Goal: Task Accomplishment & Management: Manage account settings

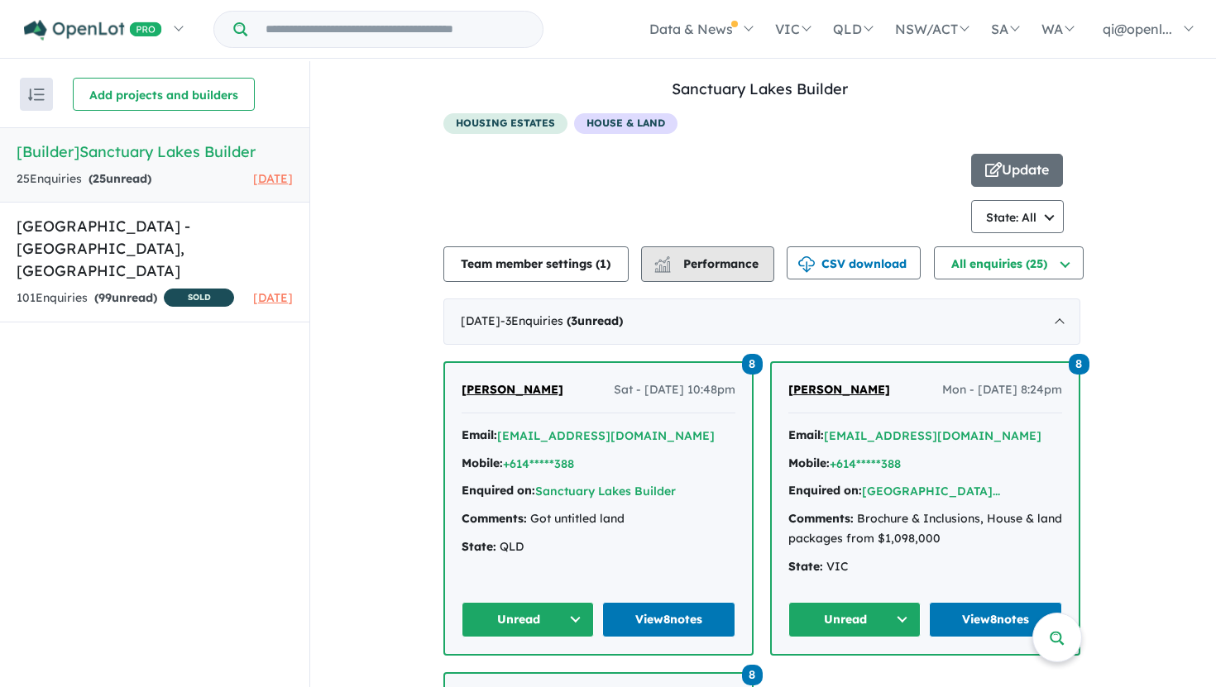
click at [731, 271] on button "Performance" at bounding box center [707, 264] width 133 height 36
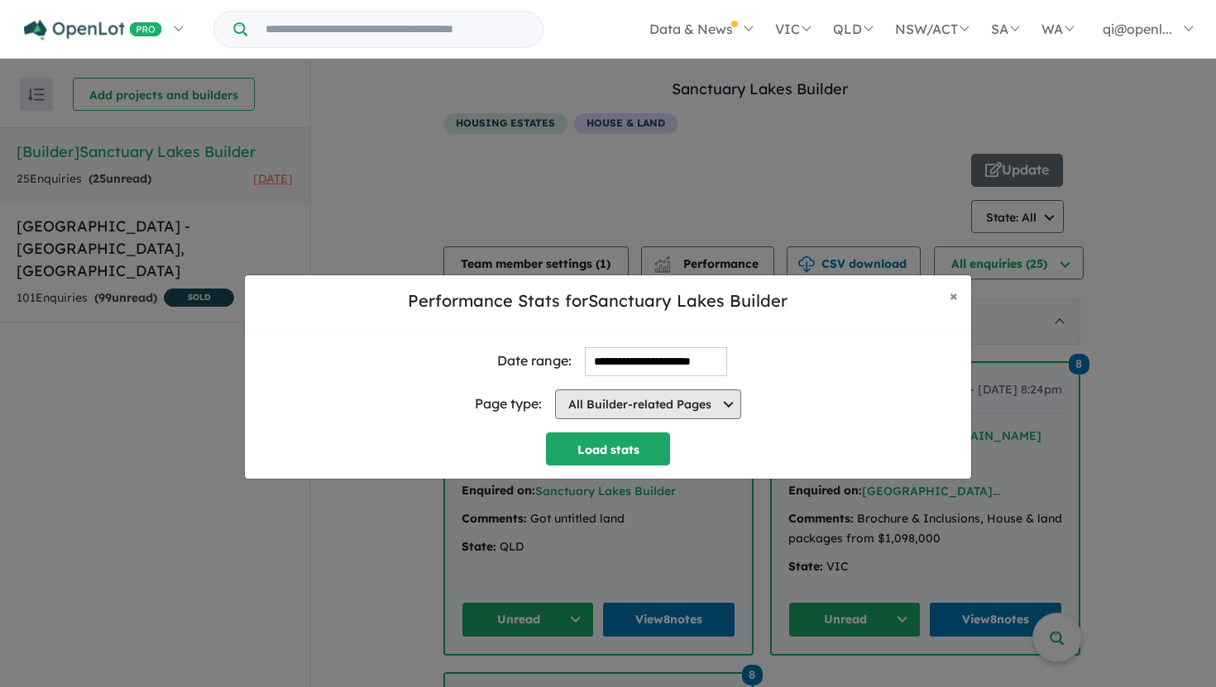
click at [646, 402] on button "All Builder-related Pages" at bounding box center [648, 405] width 186 height 30
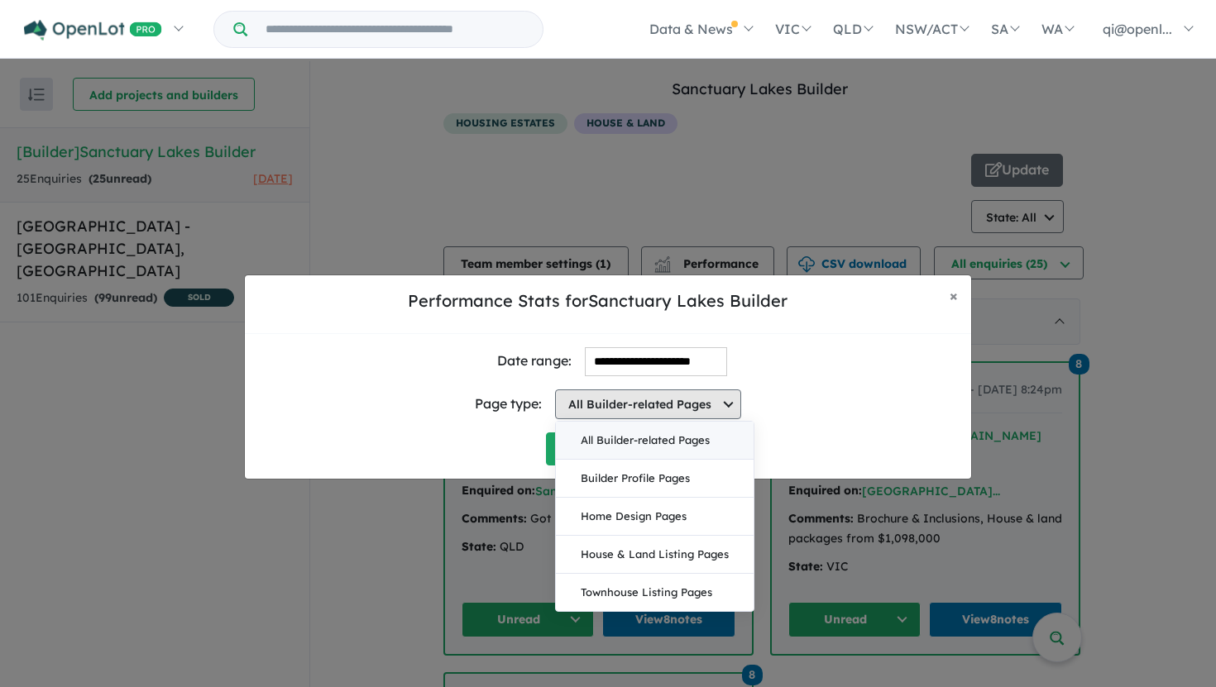
click at [646, 401] on button "All Builder-related Pages" at bounding box center [648, 405] width 186 height 30
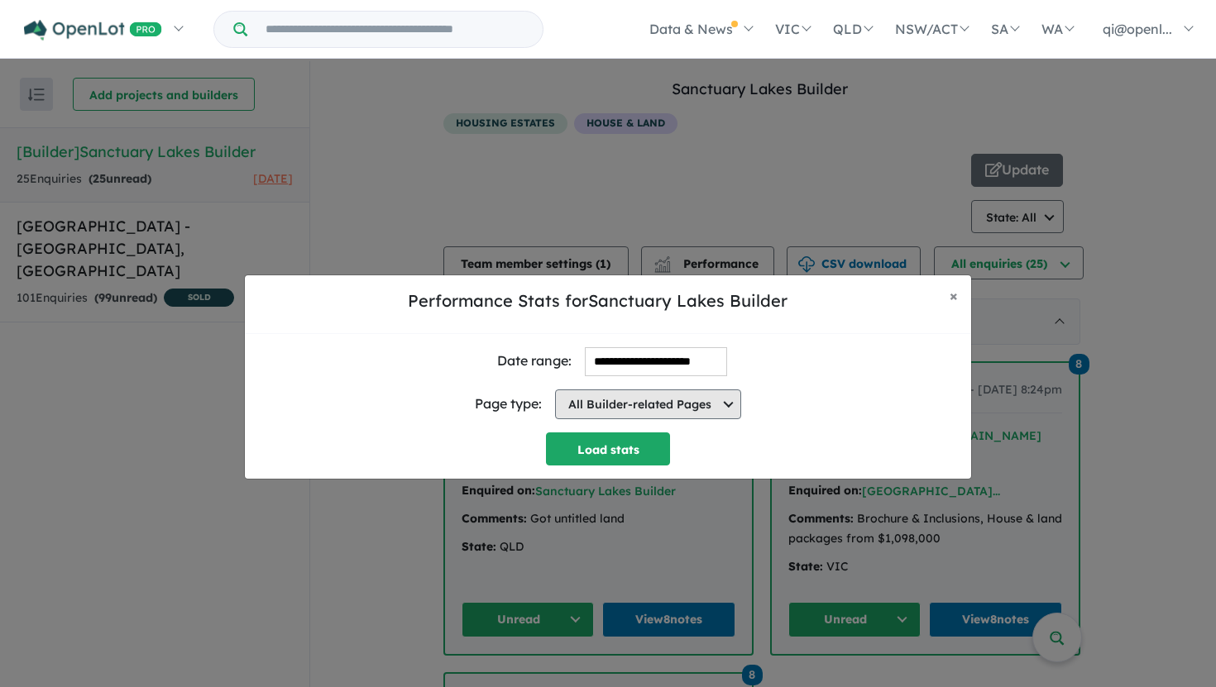
click at [667, 401] on button "All Builder-related Pages" at bounding box center [648, 405] width 186 height 30
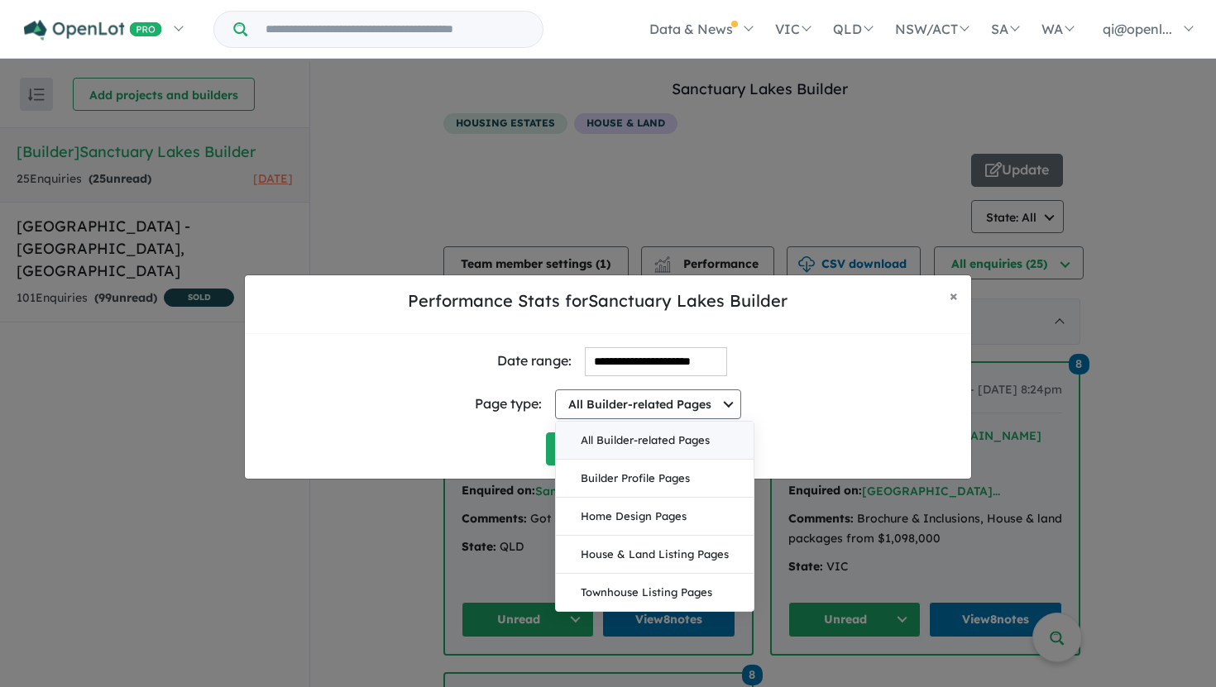
click at [768, 367] on div "**********" at bounding box center [608, 361] width 700 height 29
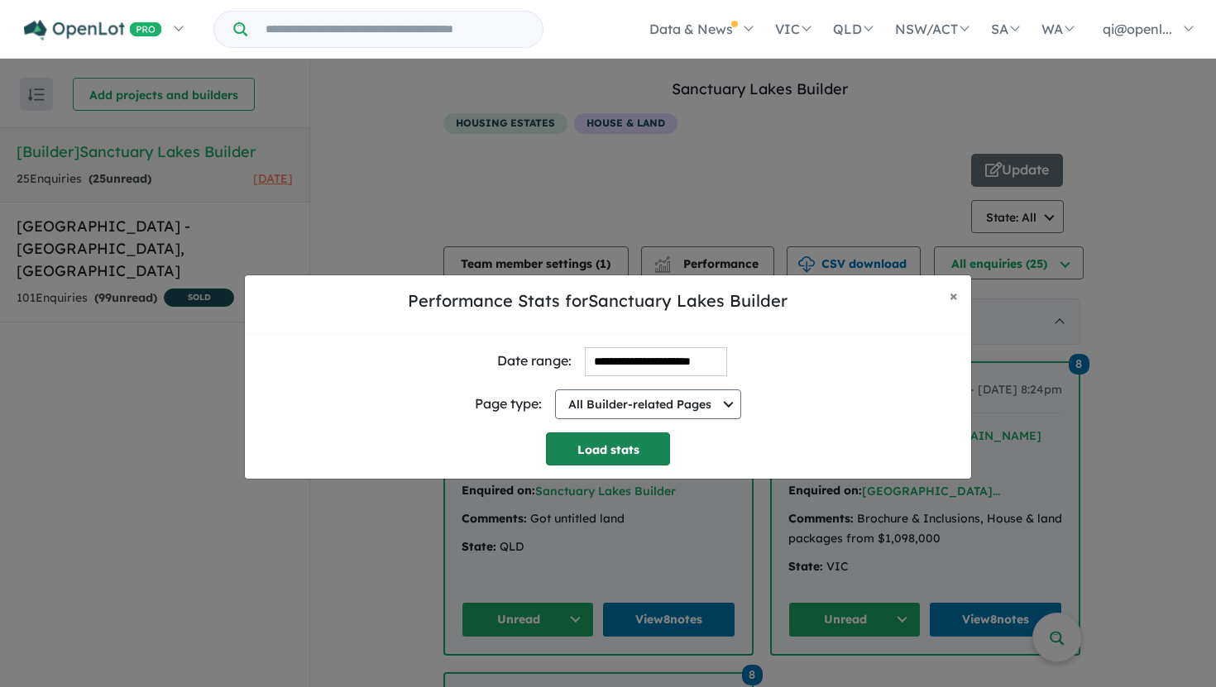
click at [629, 437] on button "Load stats" at bounding box center [608, 449] width 124 height 33
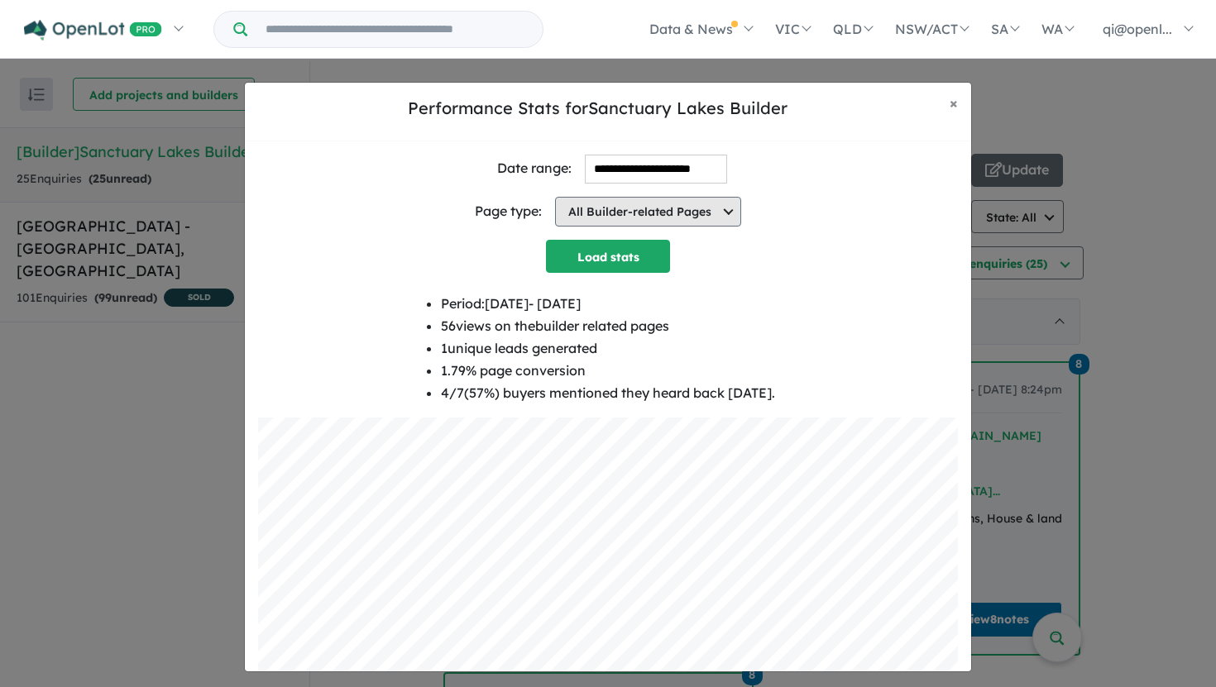
click at [647, 221] on button "All Builder-related Pages" at bounding box center [648, 212] width 186 height 30
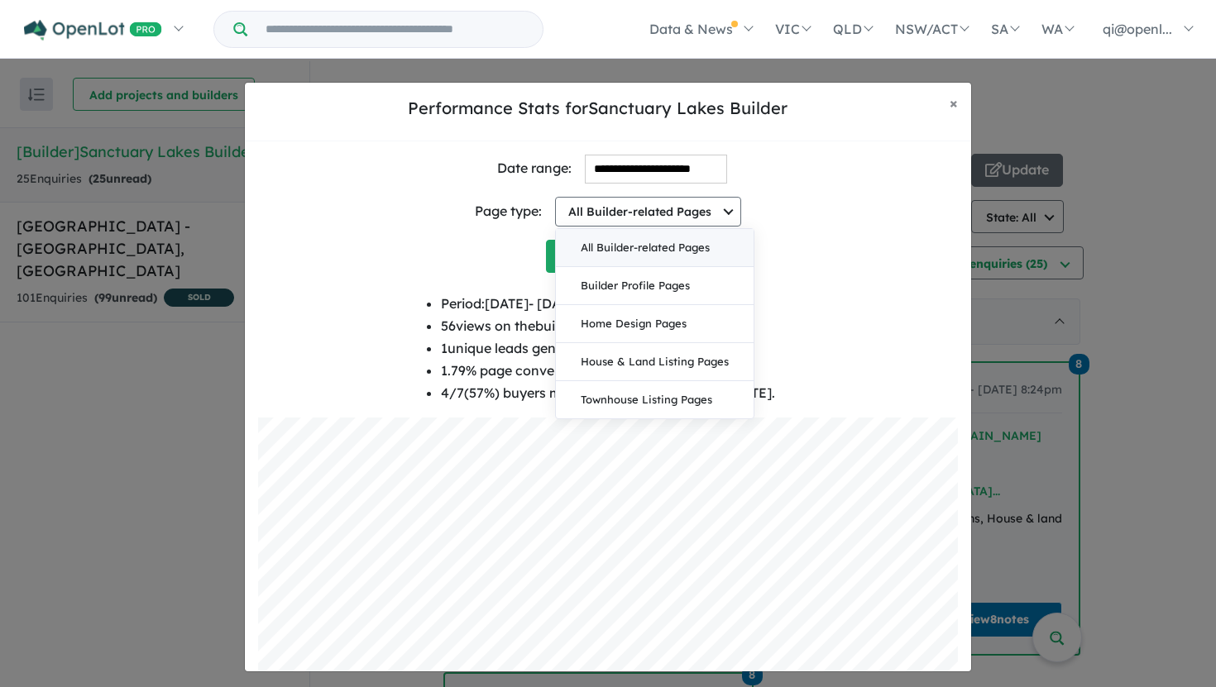
click at [650, 323] on button "Home Design Pages" at bounding box center [655, 324] width 198 height 38
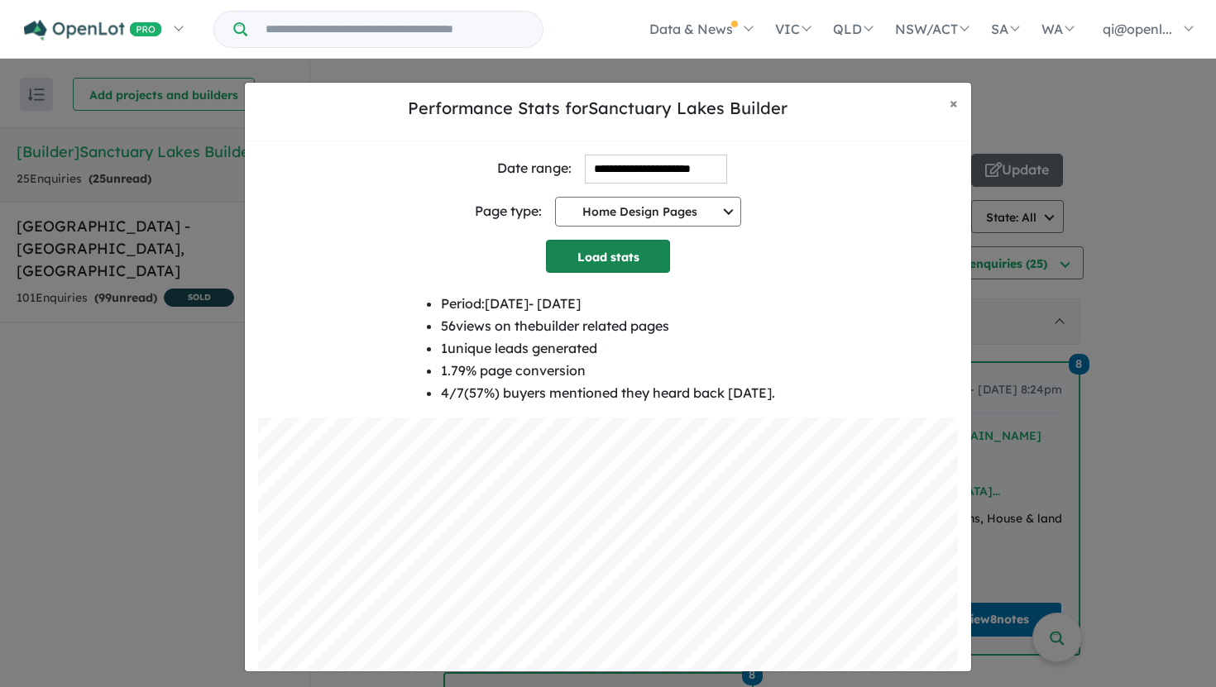
click at [650, 264] on button "Load stats" at bounding box center [608, 256] width 124 height 33
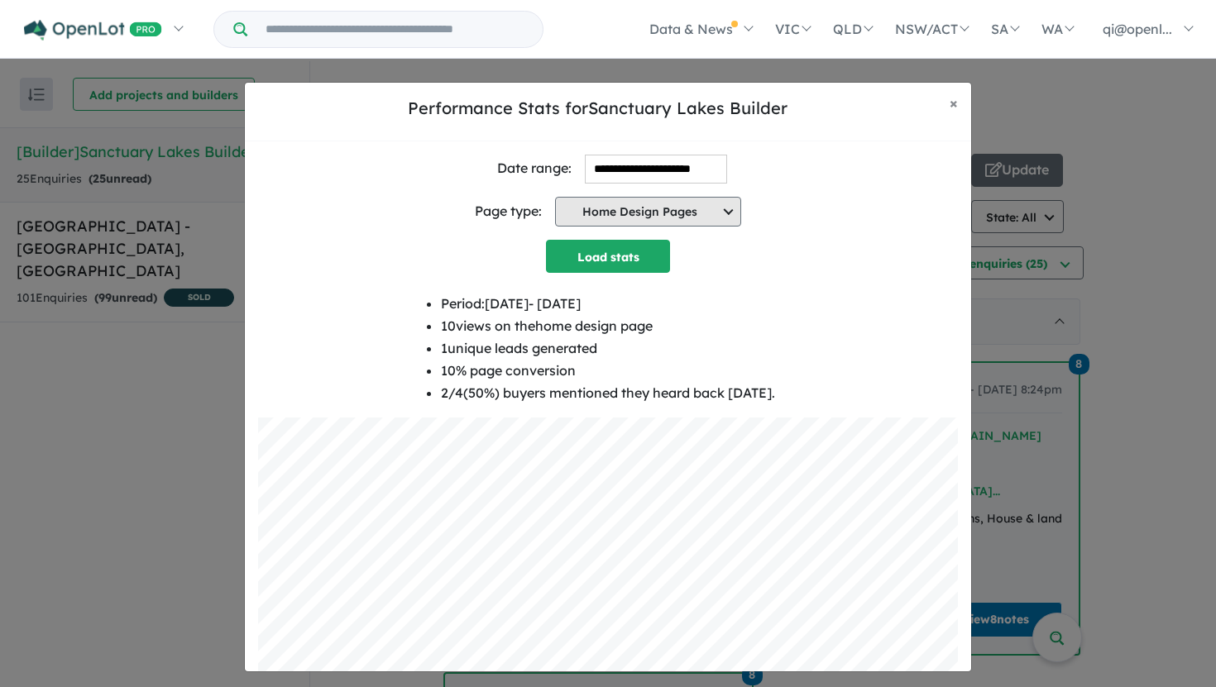
click at [692, 219] on button "Home Design Pages" at bounding box center [648, 212] width 186 height 30
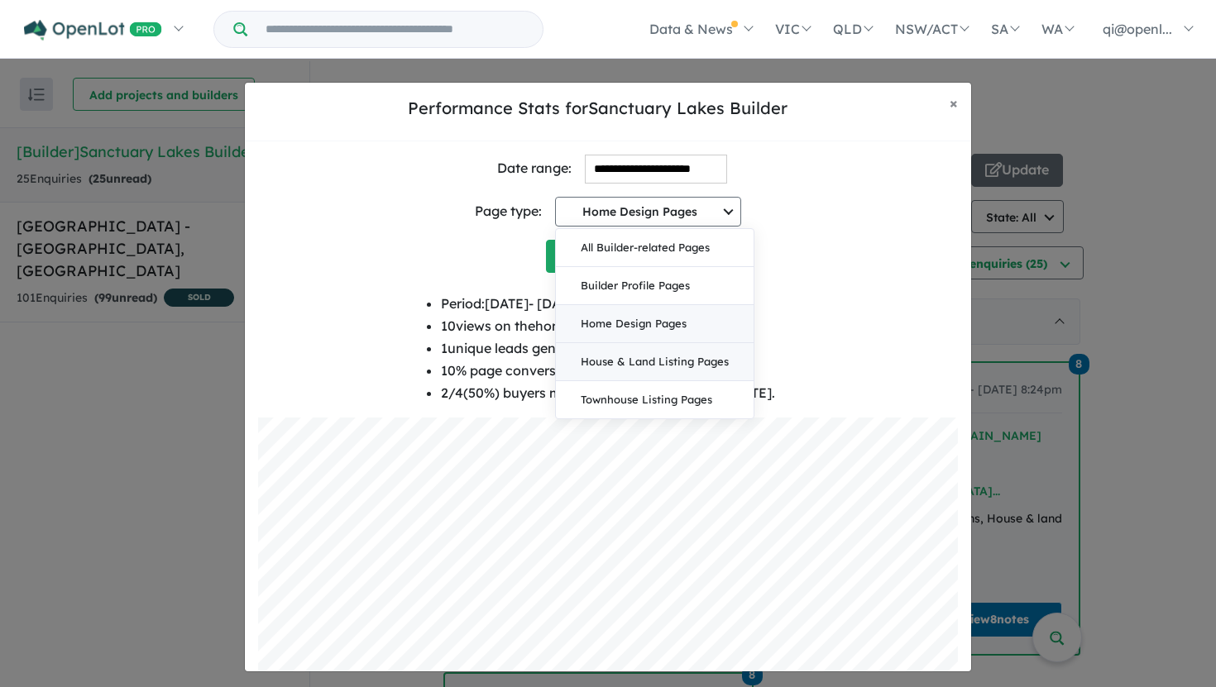
click at [675, 362] on button "House & Land Listing Pages" at bounding box center [655, 362] width 198 height 38
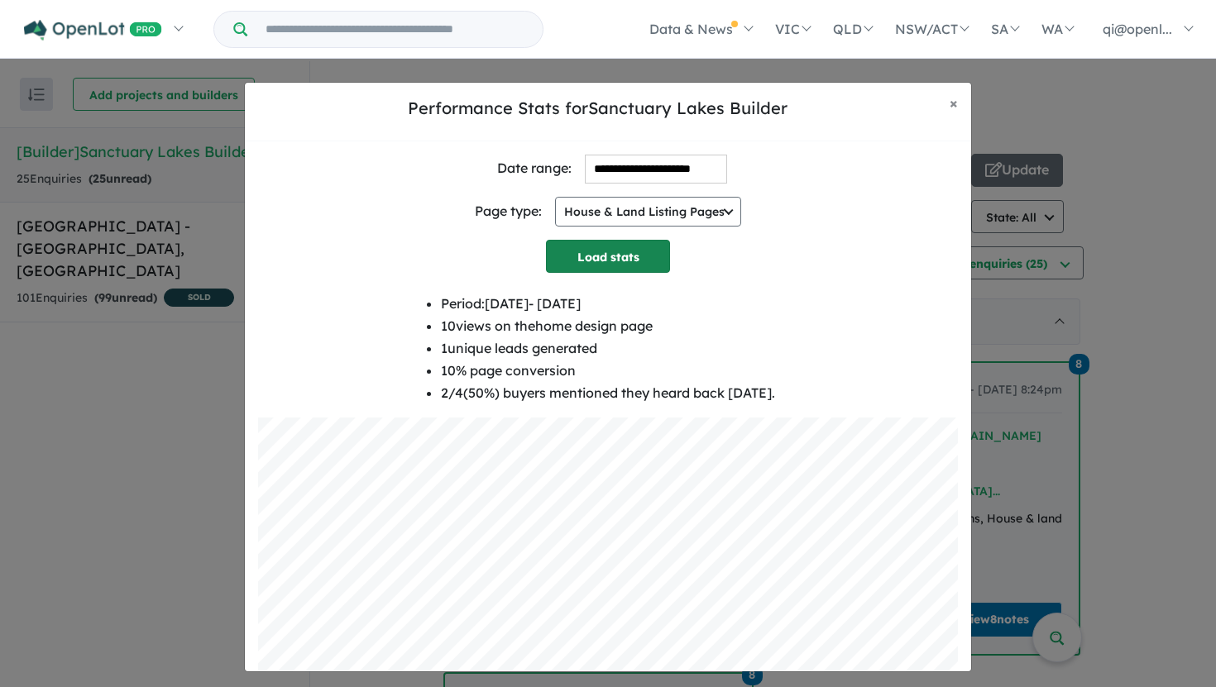
click at [651, 268] on button "Load stats" at bounding box center [608, 256] width 124 height 33
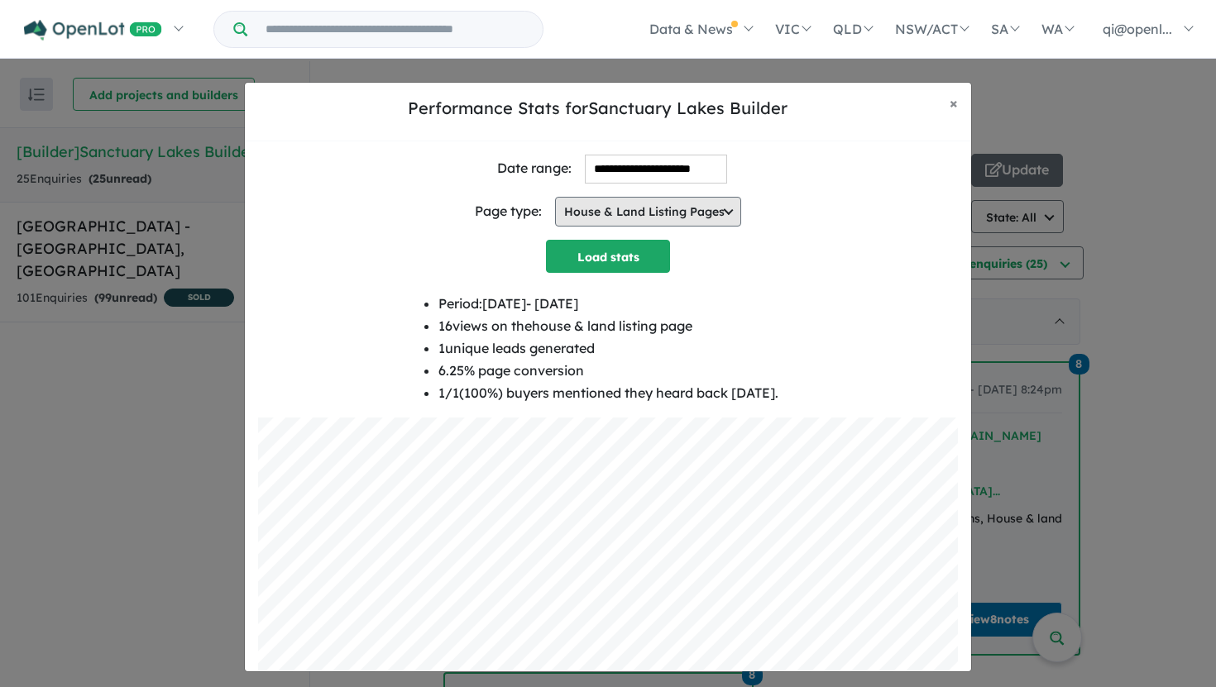
click at [688, 216] on button "House & Land Listing Pages" at bounding box center [648, 212] width 186 height 30
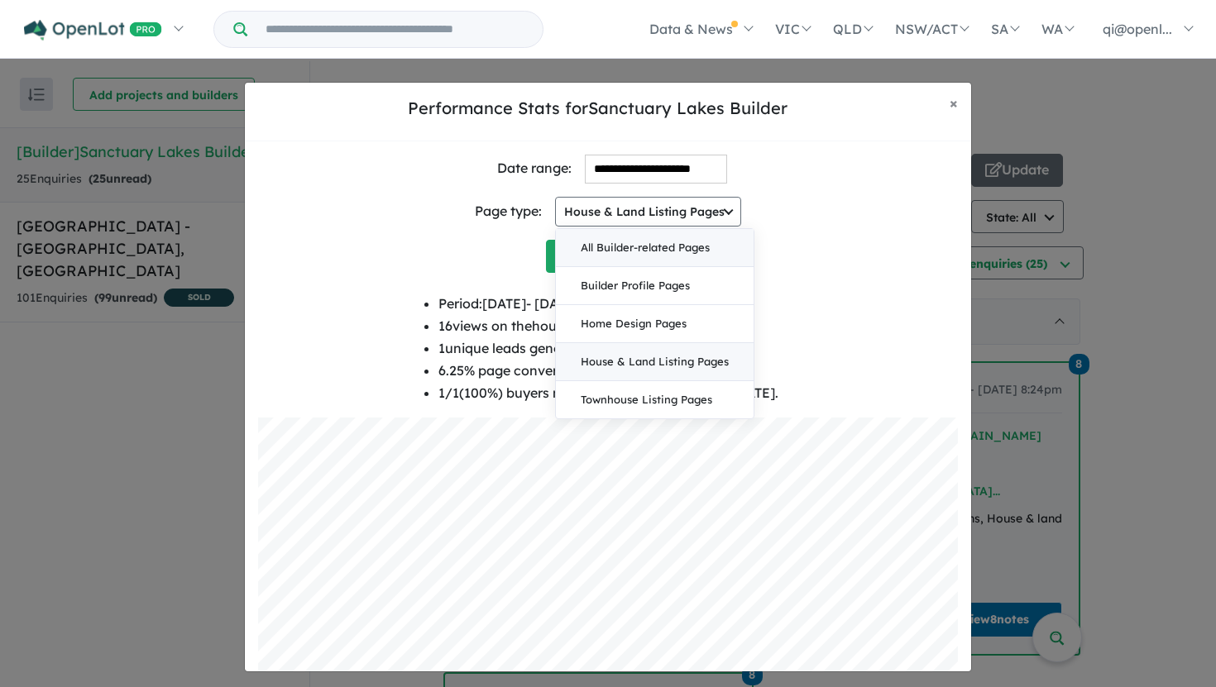
click at [676, 238] on button "All Builder-related Pages" at bounding box center [655, 248] width 198 height 38
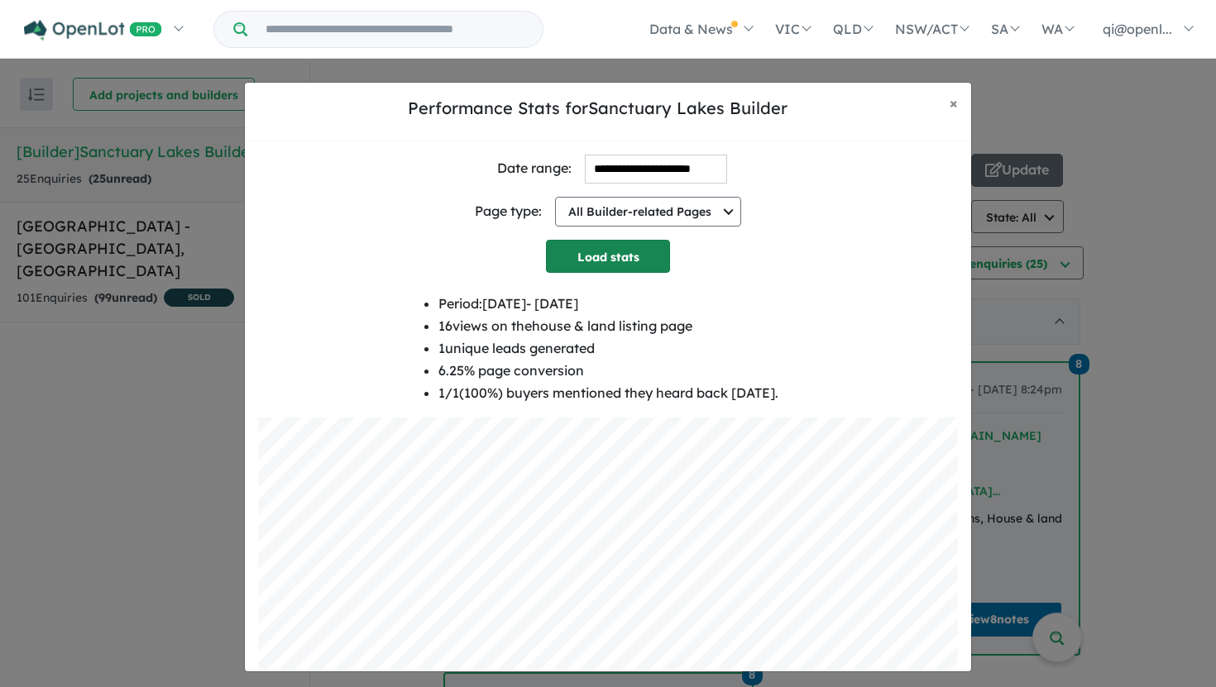
click at [635, 252] on button "Load stats" at bounding box center [608, 256] width 124 height 33
click at [655, 257] on button "Load stats" at bounding box center [608, 256] width 124 height 33
click at [775, 327] on li "56 views on the builder related pages" at bounding box center [608, 326] width 334 height 22
click at [806, 375] on div "Period: 2025-07-18 - 2025-08-17 56 views on the builder related pages 1 unique …" at bounding box center [608, 356] width 700 height 126
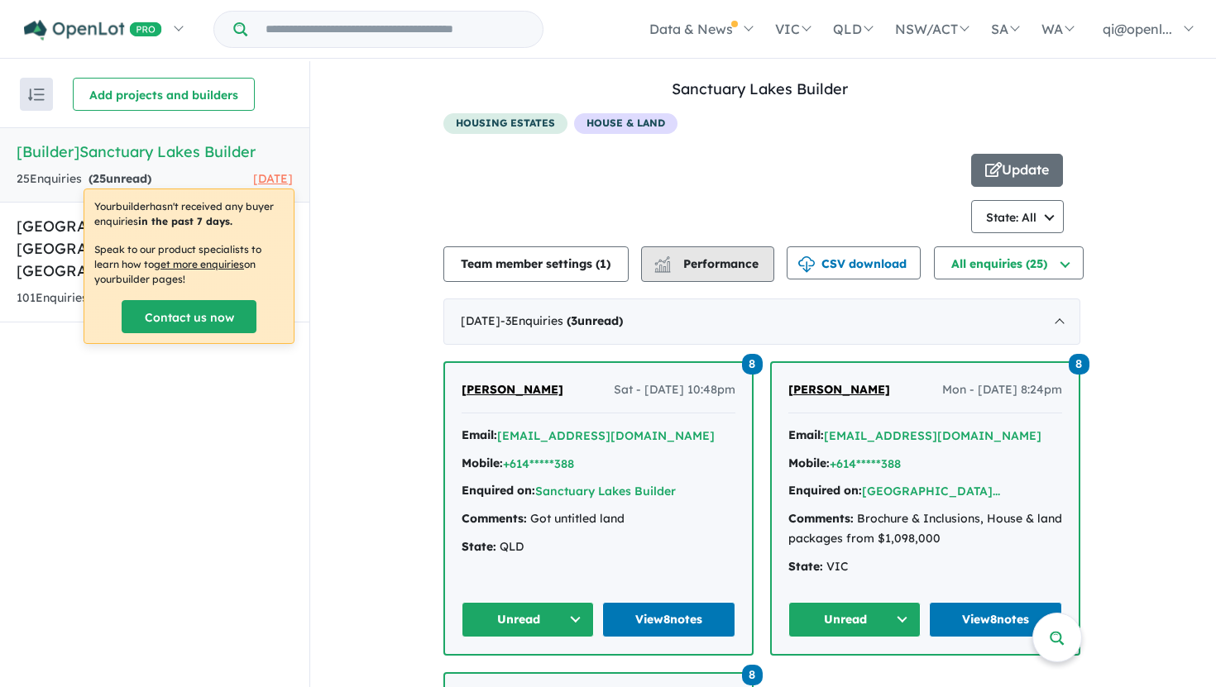
click at [718, 279] on button "Performance" at bounding box center [707, 264] width 133 height 36
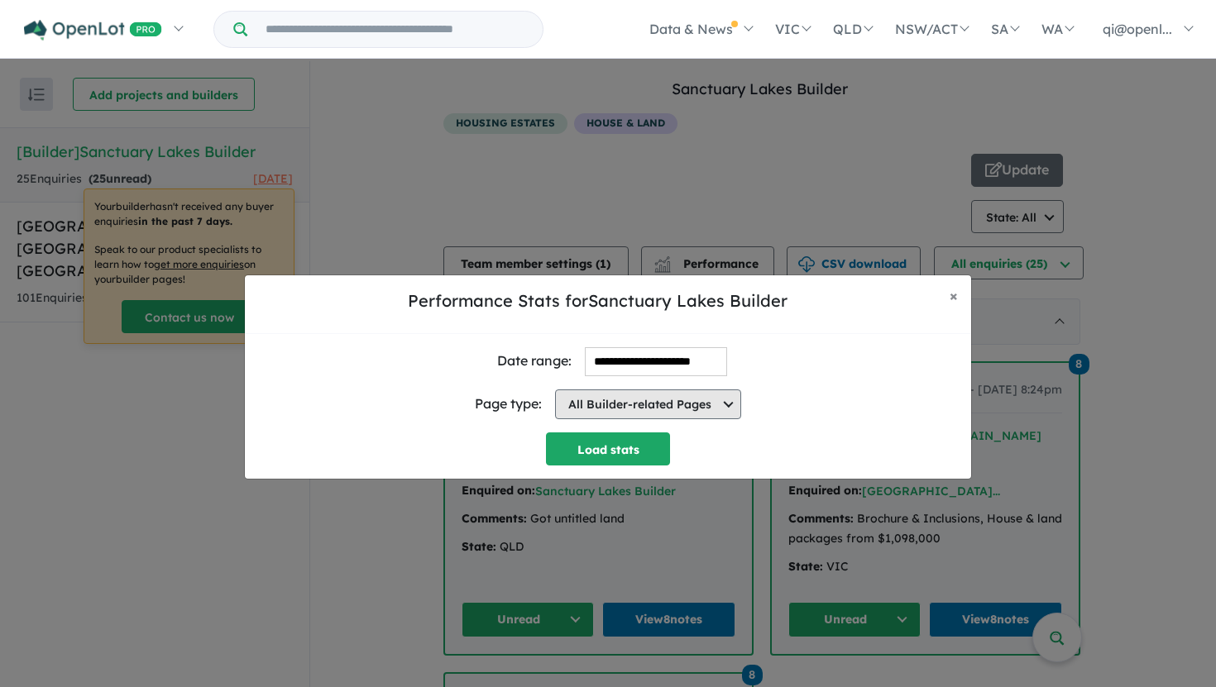
click at [661, 418] on button "All Builder-related Pages" at bounding box center [648, 405] width 186 height 30
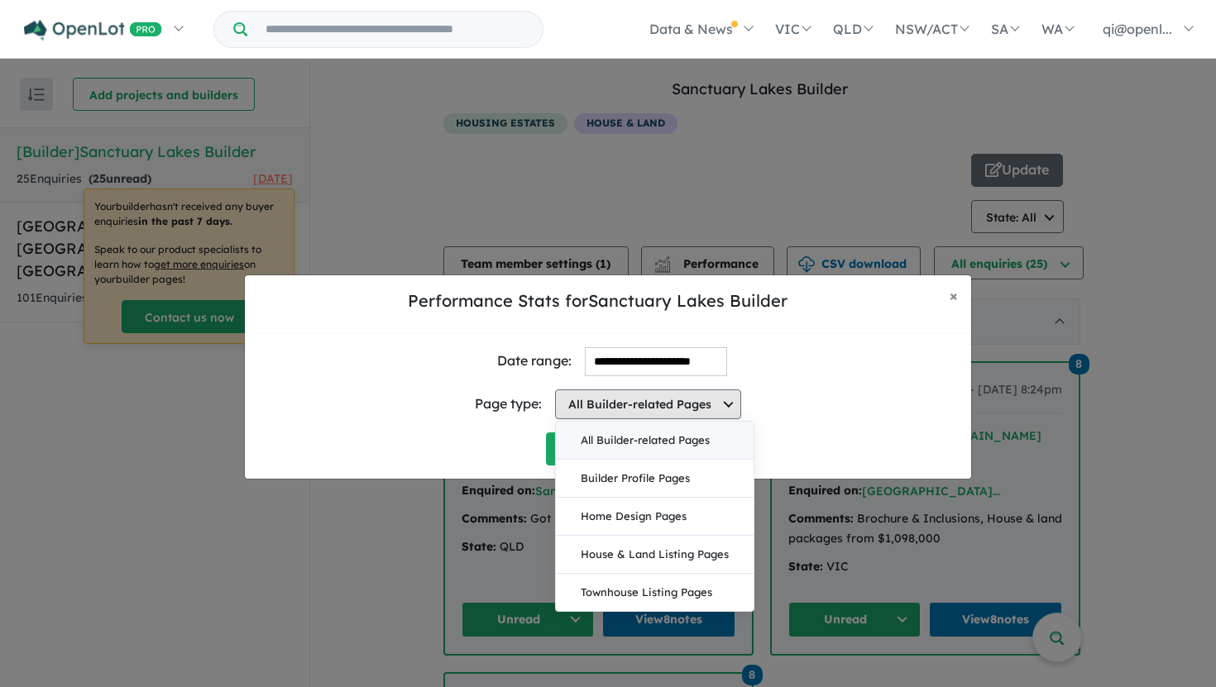
click at [661, 414] on button "All Builder-related Pages" at bounding box center [648, 405] width 186 height 30
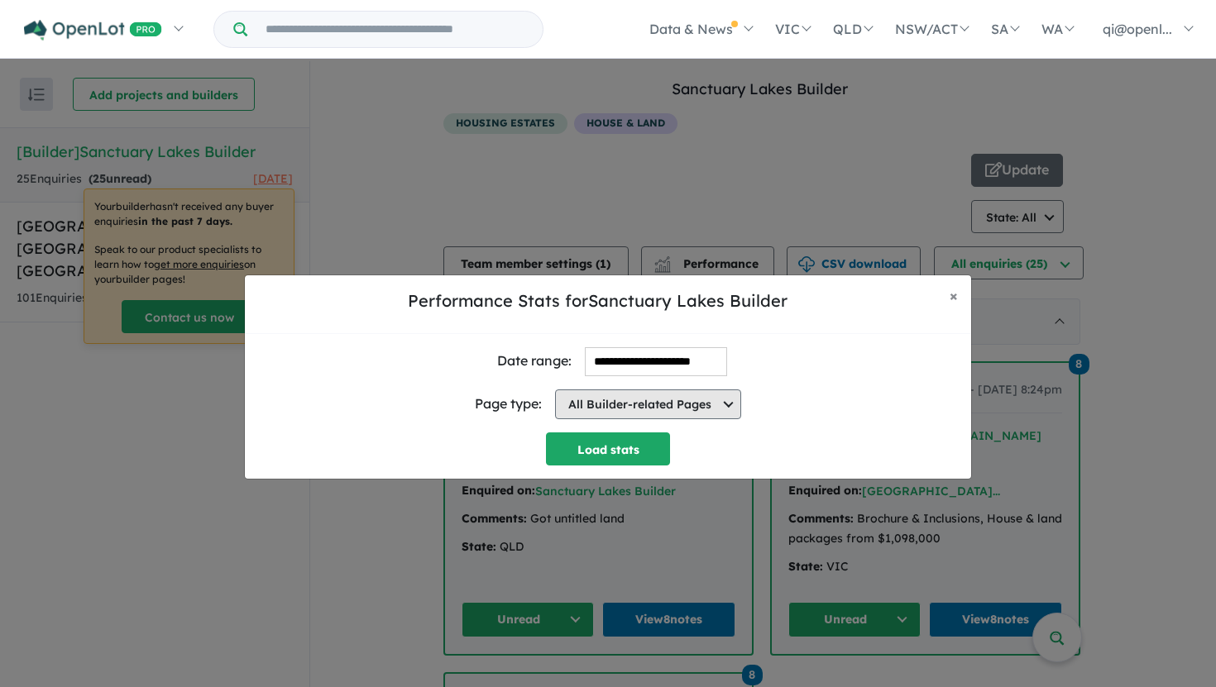
click at [661, 414] on button "All Builder-related Pages" at bounding box center [648, 405] width 186 height 30
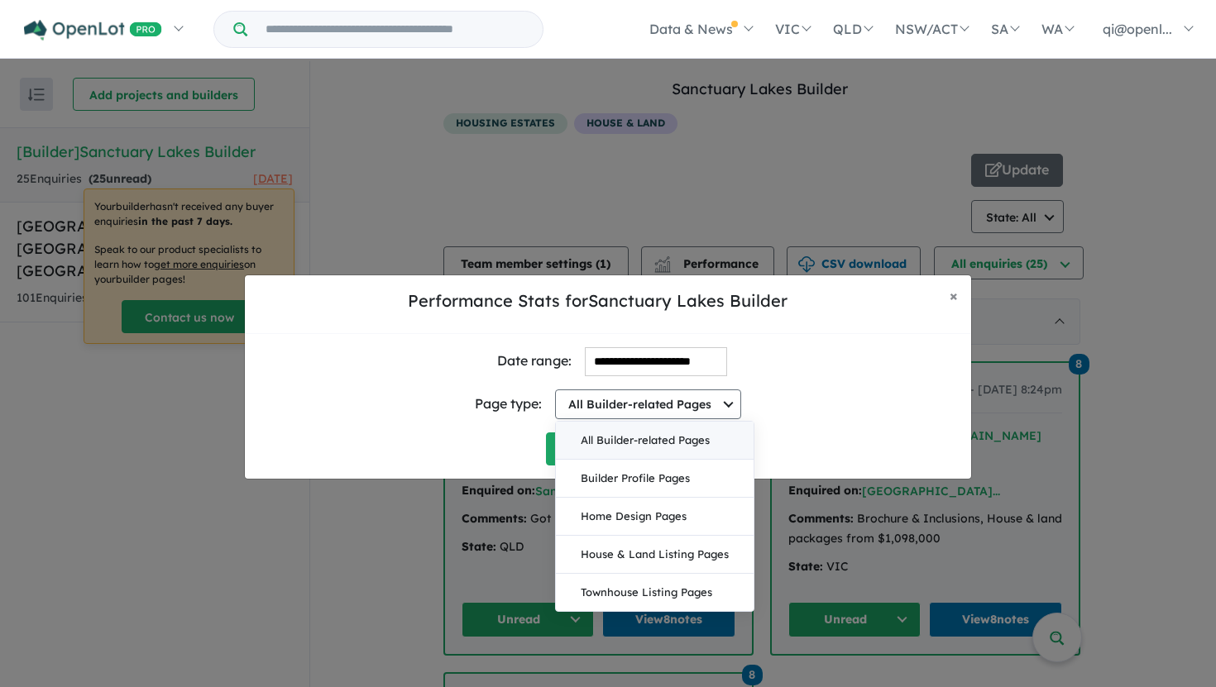
click at [797, 400] on div "Page type: All Builder-related Pages All Builder-related Pages Builder Profile …" at bounding box center [608, 404] width 700 height 56
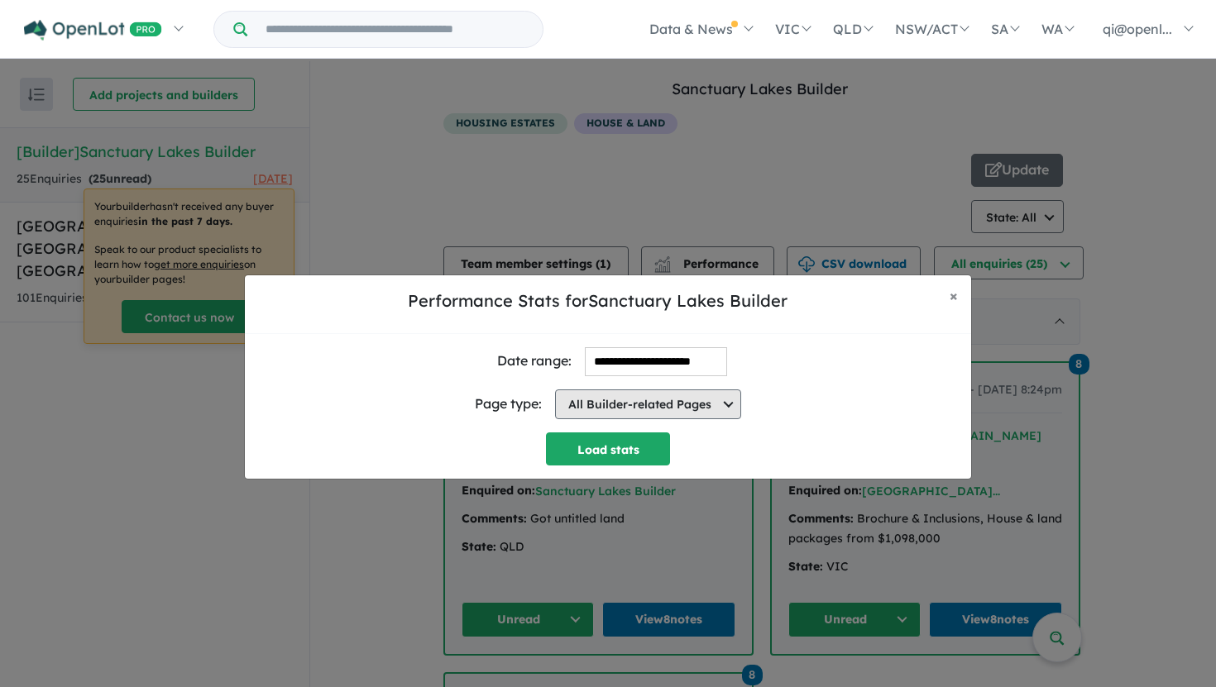
click at [700, 413] on button "All Builder-related Pages" at bounding box center [648, 405] width 186 height 30
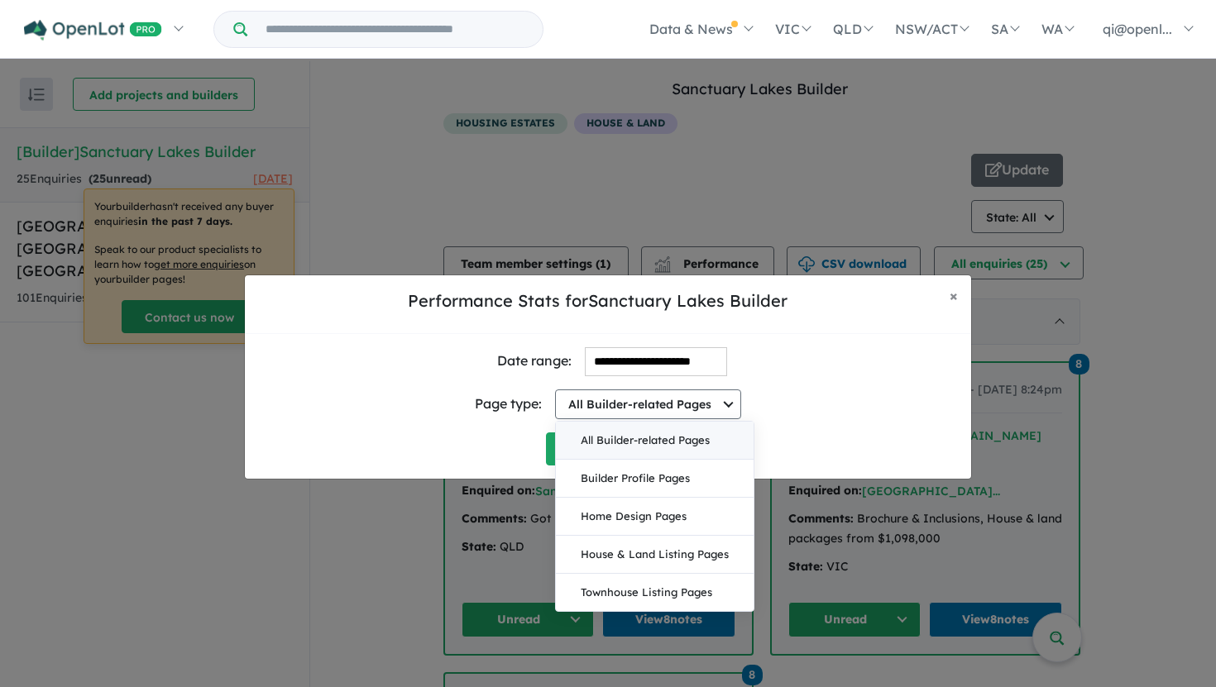
click at [821, 405] on div "Page type: All Builder-related Pages All Builder-related Pages Builder Profile …" at bounding box center [608, 404] width 700 height 56
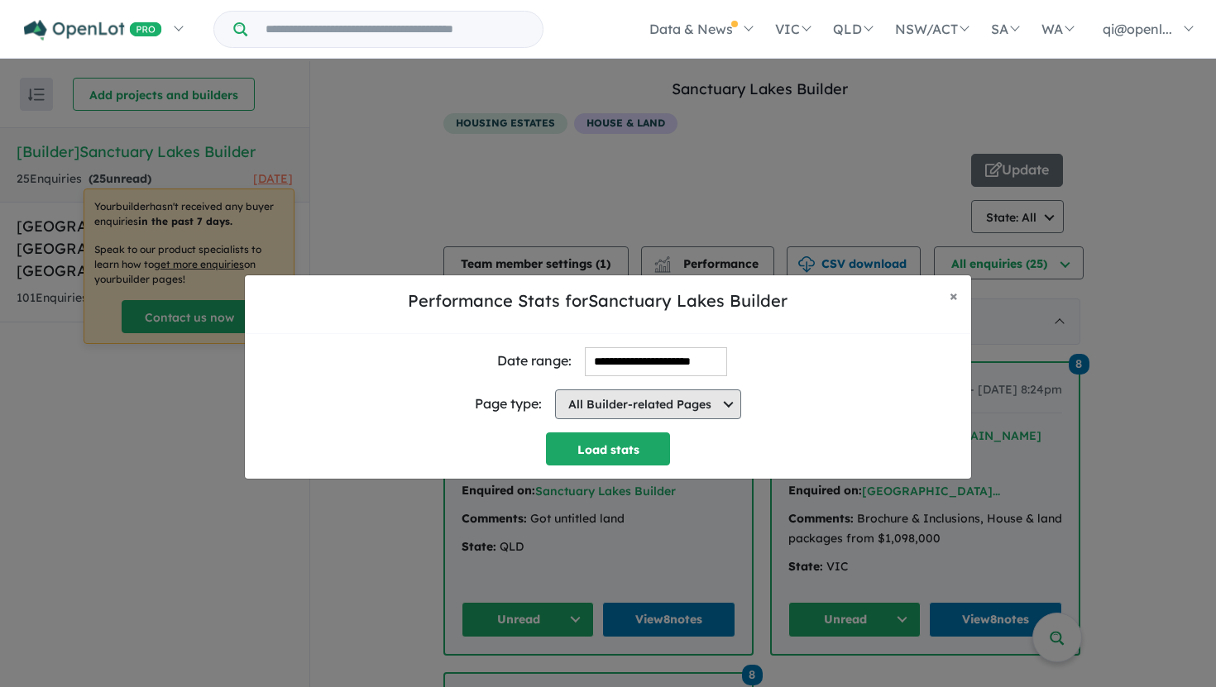
click at [729, 399] on button "All Builder-related Pages" at bounding box center [648, 405] width 186 height 30
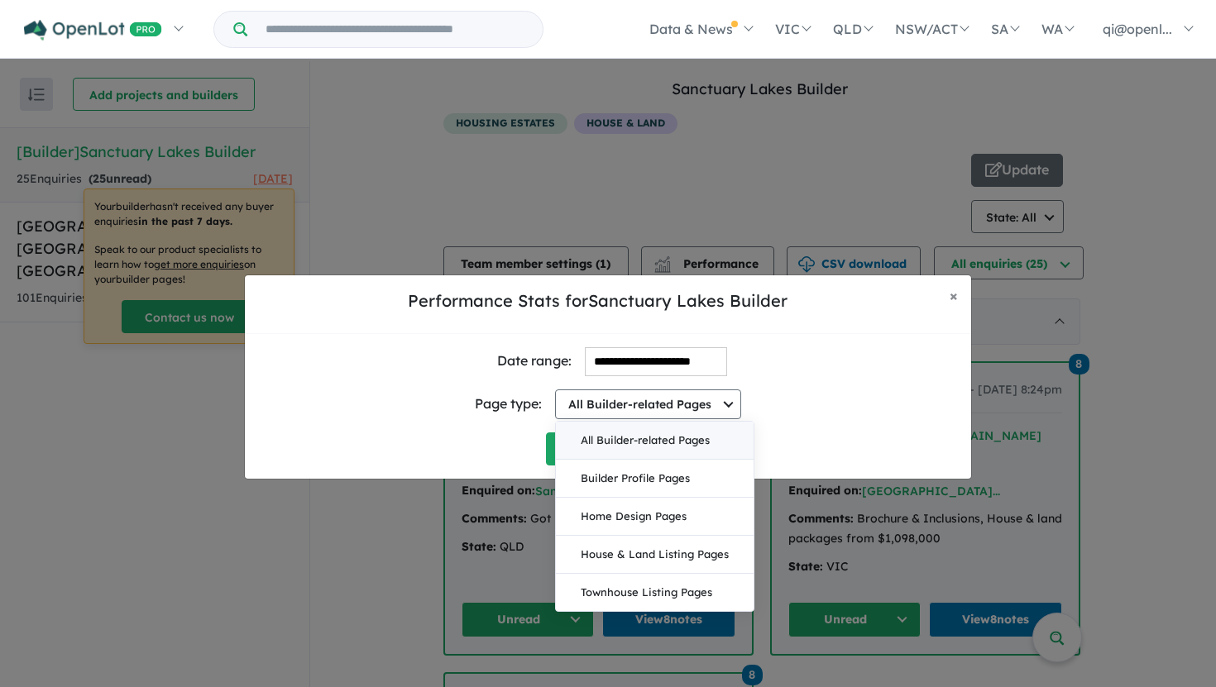
click at [805, 399] on div "Page type: All Builder-related Pages All Builder-related Pages Builder Profile …" at bounding box center [608, 404] width 700 height 56
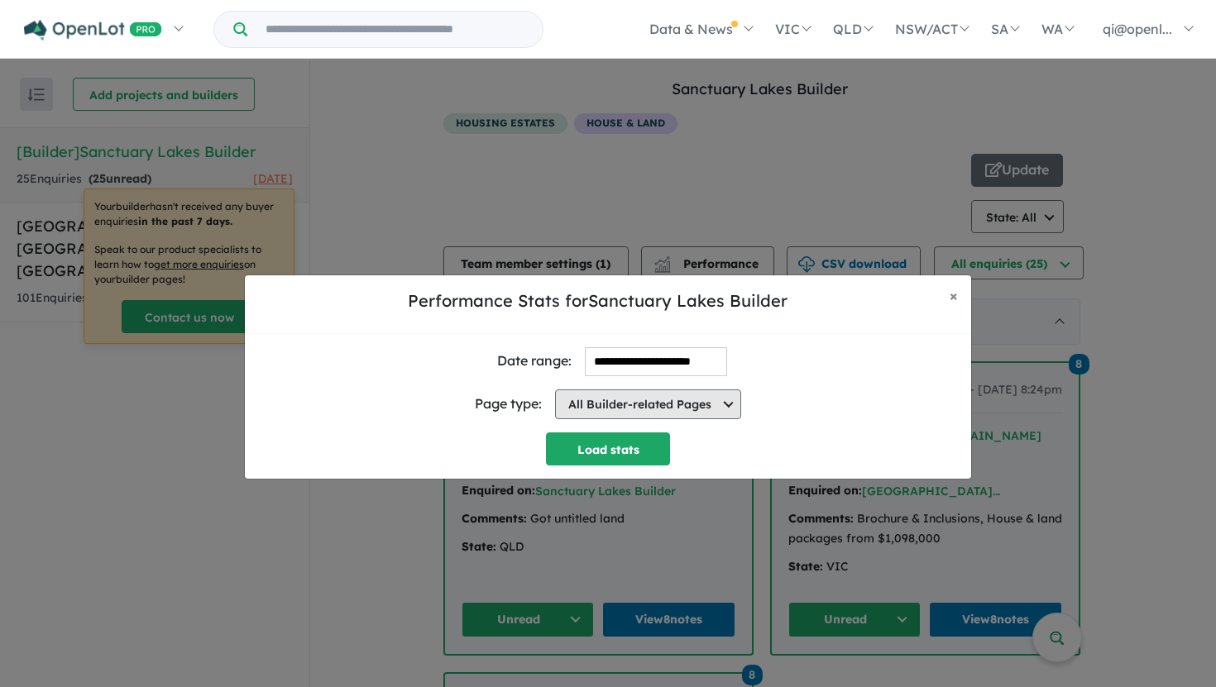
click at [630, 408] on button "All Builder-related Pages" at bounding box center [648, 405] width 186 height 30
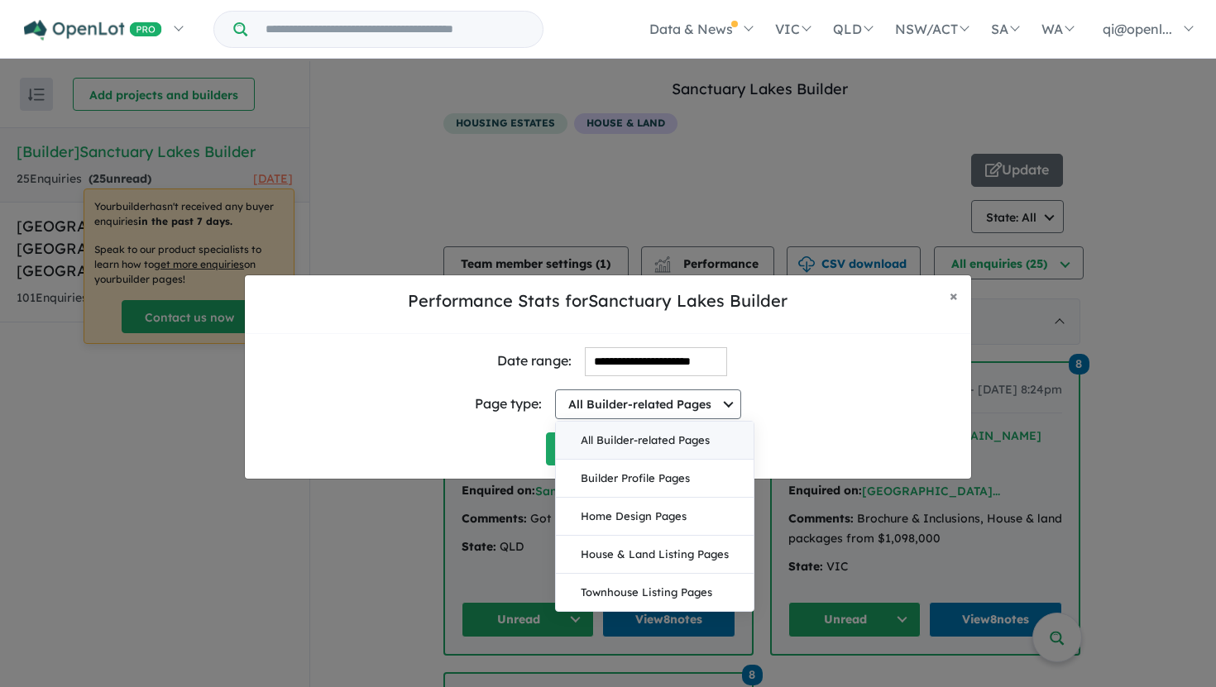
click at [822, 399] on div "Page type: All Builder-related Pages All Builder-related Pages Builder Profile …" at bounding box center [608, 404] width 700 height 56
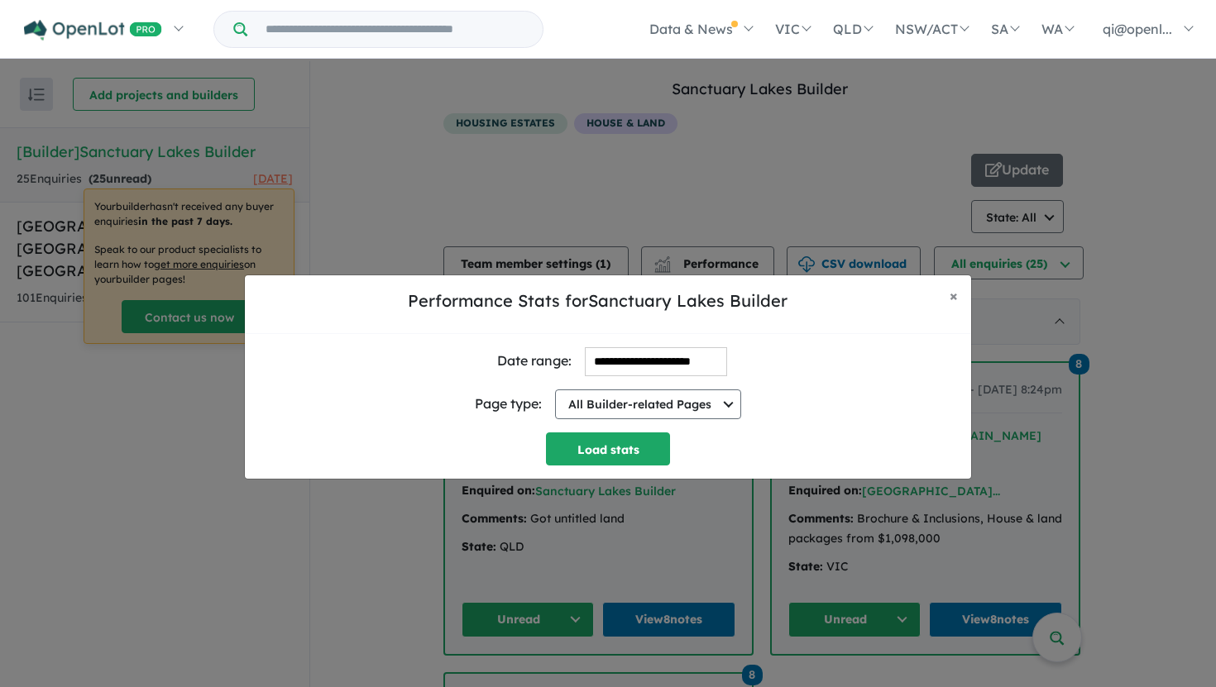
click at [901, 411] on div "Page type: All Builder-related Pages All Builder-related Pages Builder Profile …" at bounding box center [608, 404] width 700 height 56
click at [873, 389] on div "Page type: All Builder-related Pages All Builder-related Pages Builder Profile …" at bounding box center [608, 404] width 700 height 56
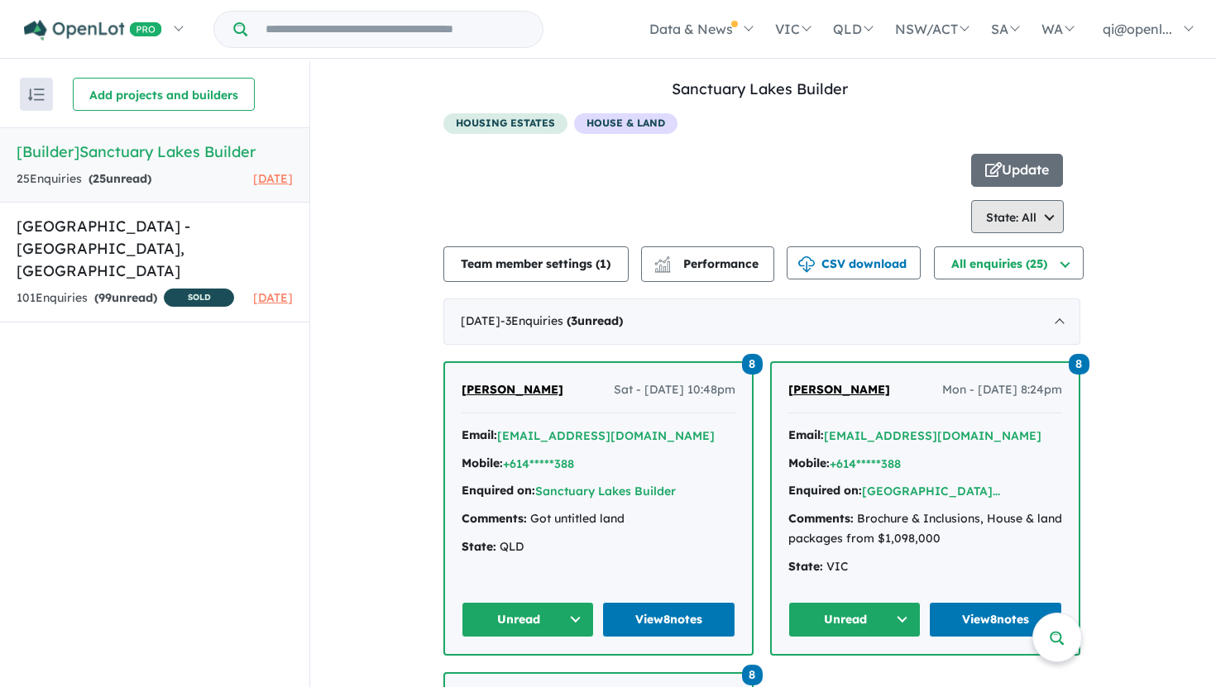
click at [1009, 224] on button "State: All" at bounding box center [1017, 216] width 93 height 33
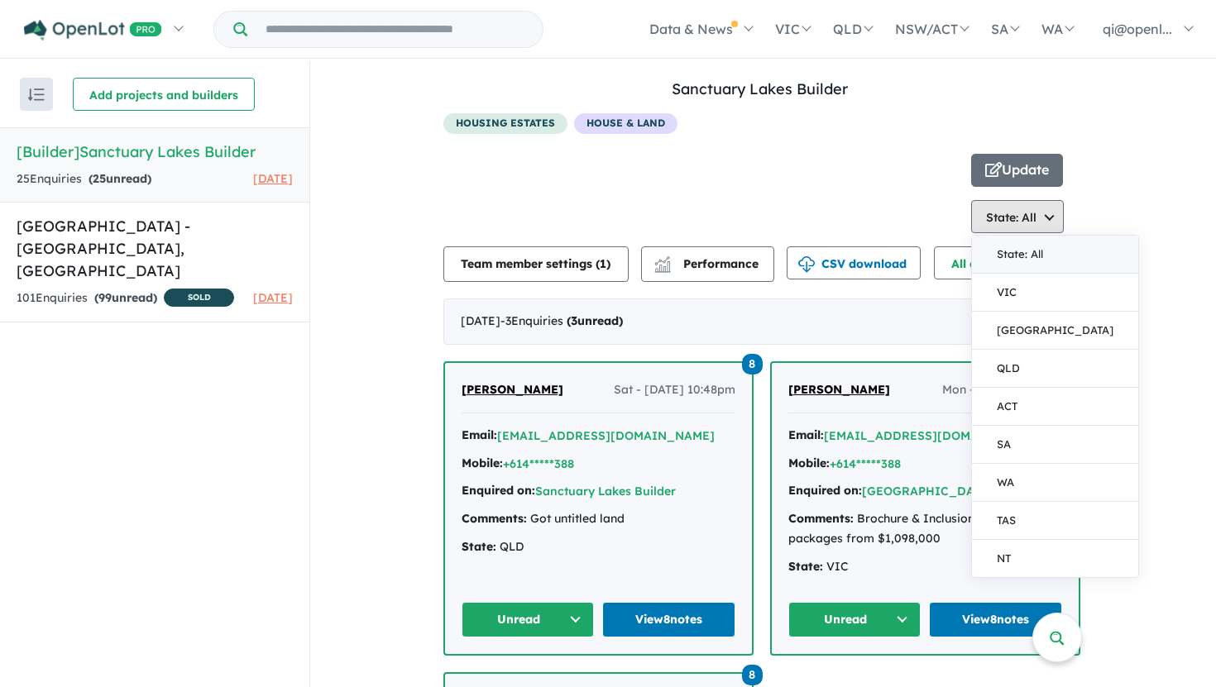
click at [997, 212] on button "State: All" at bounding box center [1017, 216] width 93 height 33
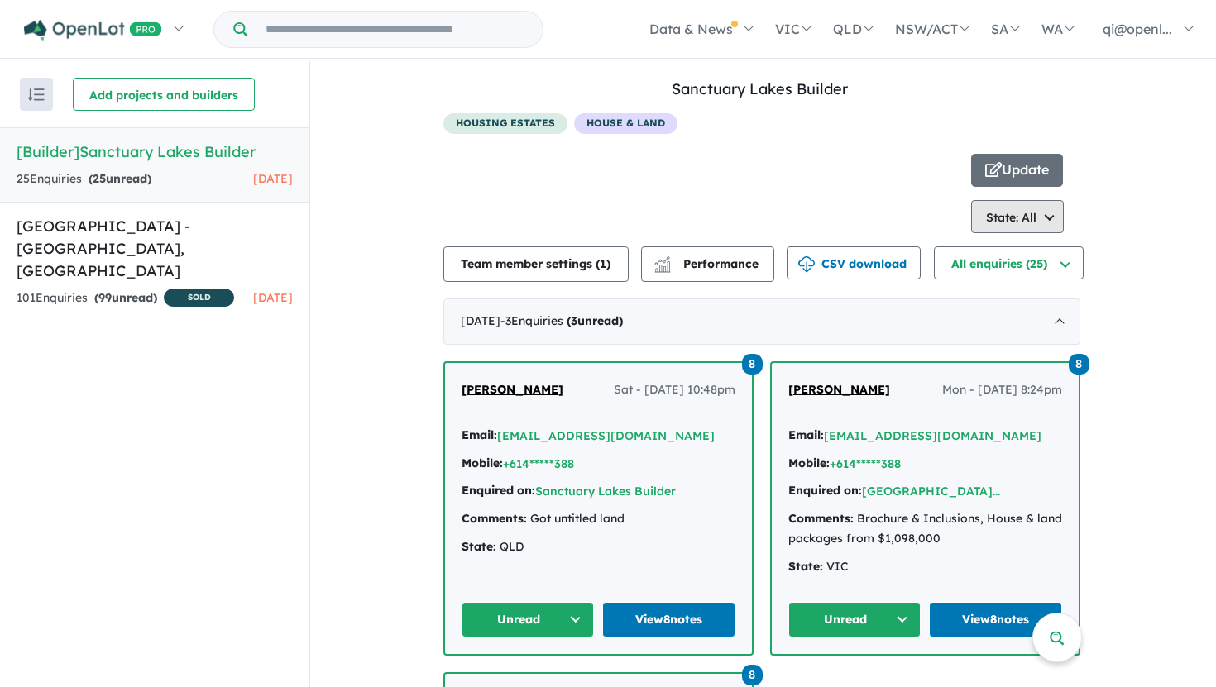
click at [1028, 217] on button "State: All" at bounding box center [1017, 216] width 93 height 33
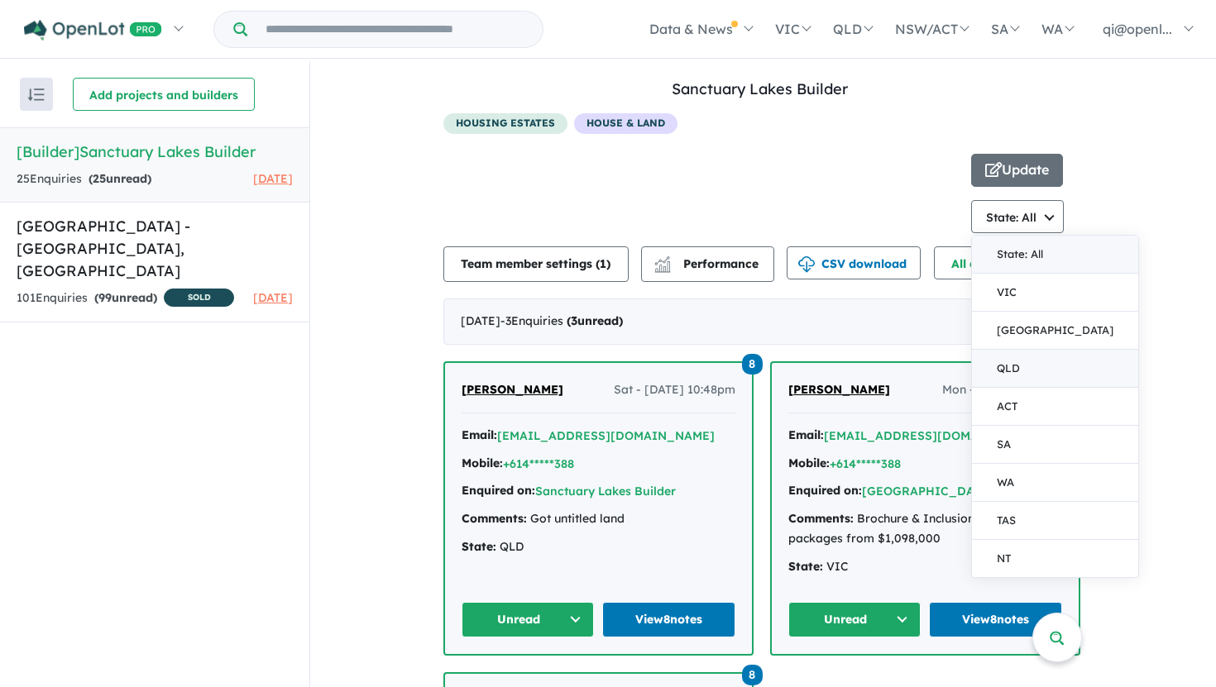
click at [1029, 374] on button "QLD" at bounding box center [1055, 369] width 166 height 38
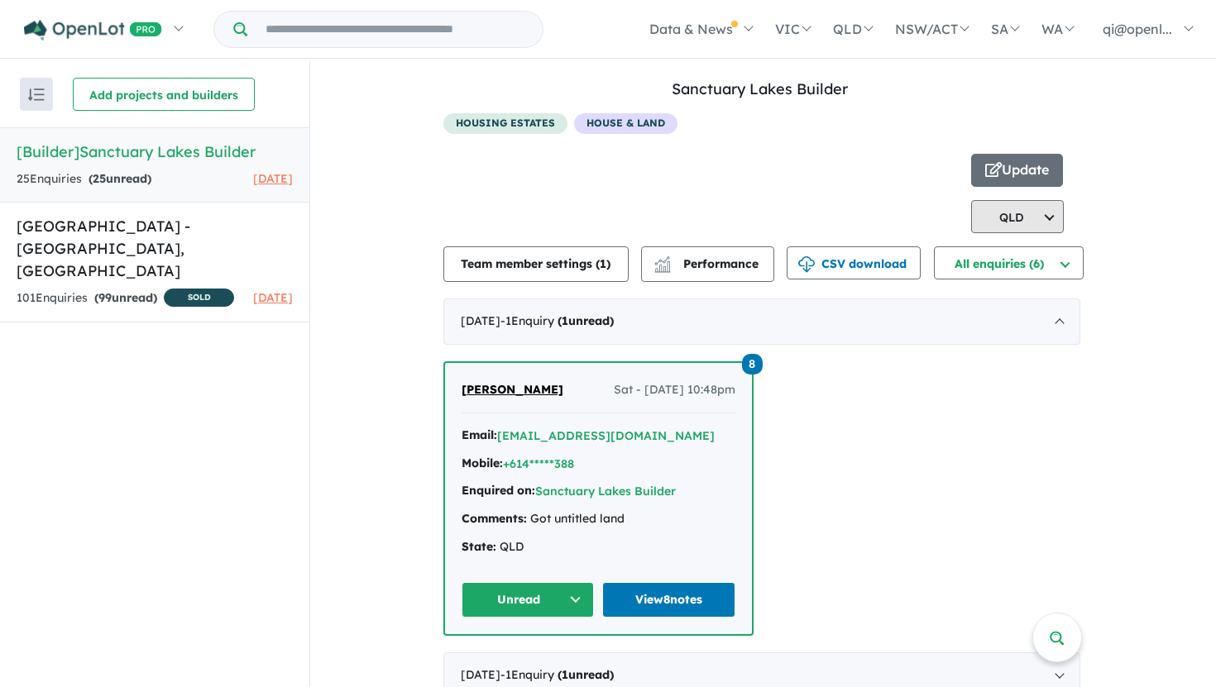
click at [1020, 210] on button "QLD" at bounding box center [1017, 216] width 93 height 33
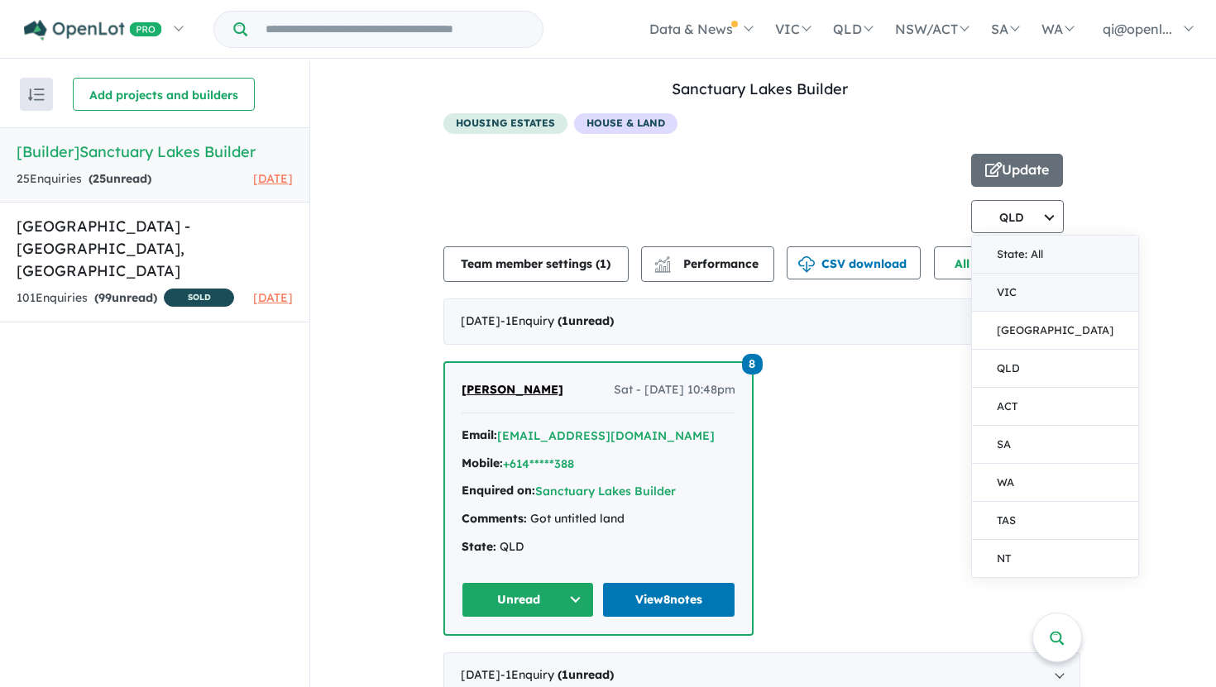
click at [1024, 289] on button "VIC" at bounding box center [1055, 293] width 166 height 38
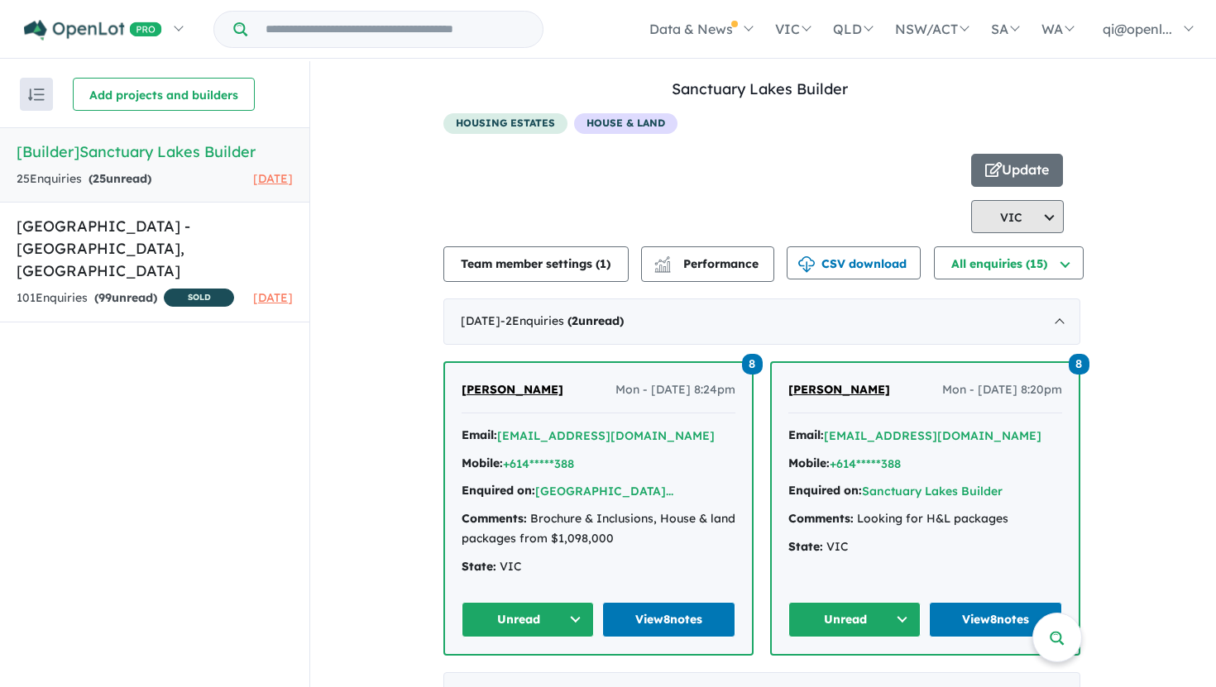
click at [1026, 222] on button "VIC" at bounding box center [1017, 216] width 93 height 33
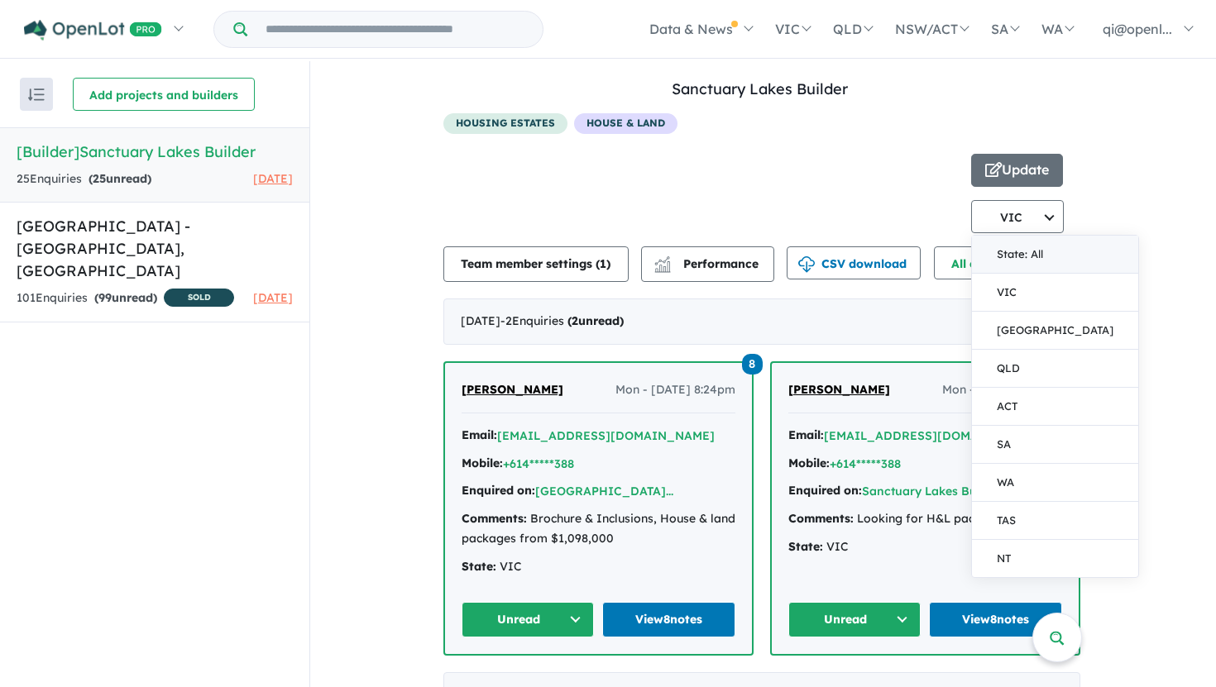
click at [1026, 248] on button "State: All" at bounding box center [1055, 255] width 166 height 38
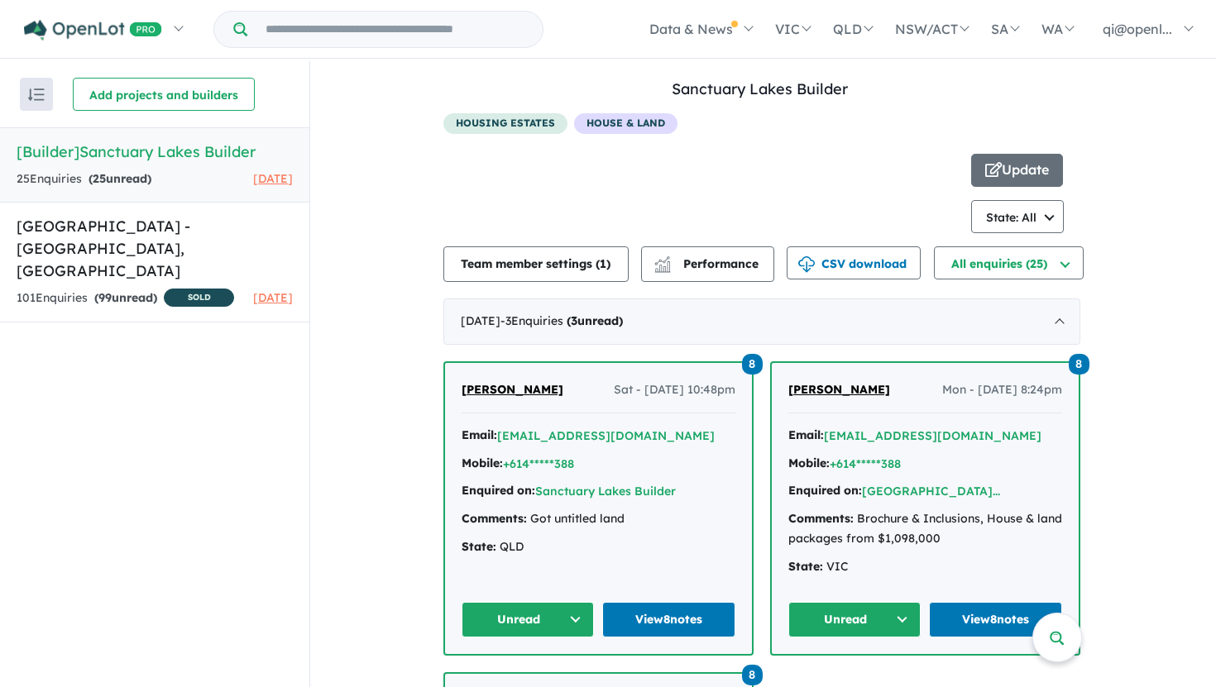
click at [922, 203] on div at bounding box center [707, 193] width 528 height 79
drag, startPoint x: 959, startPoint y: 204, endPoint x: 1093, endPoint y: 211, distance: 133.3
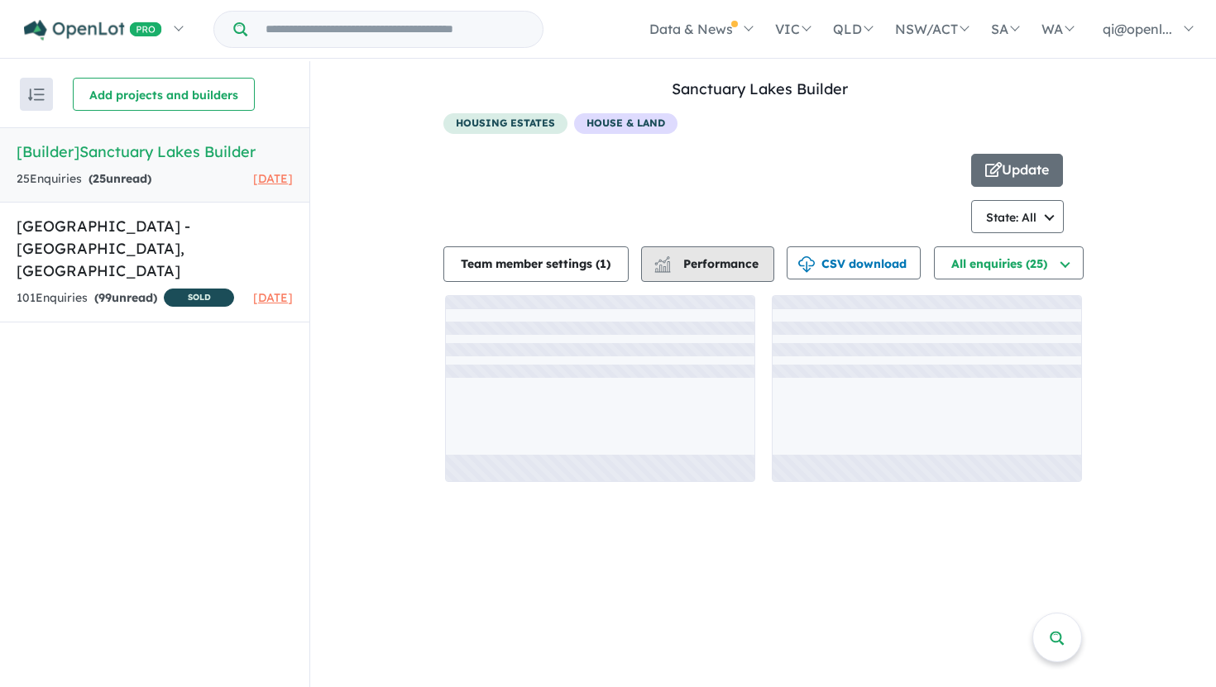
click at [736, 268] on span "Performance" at bounding box center [708, 263] width 102 height 15
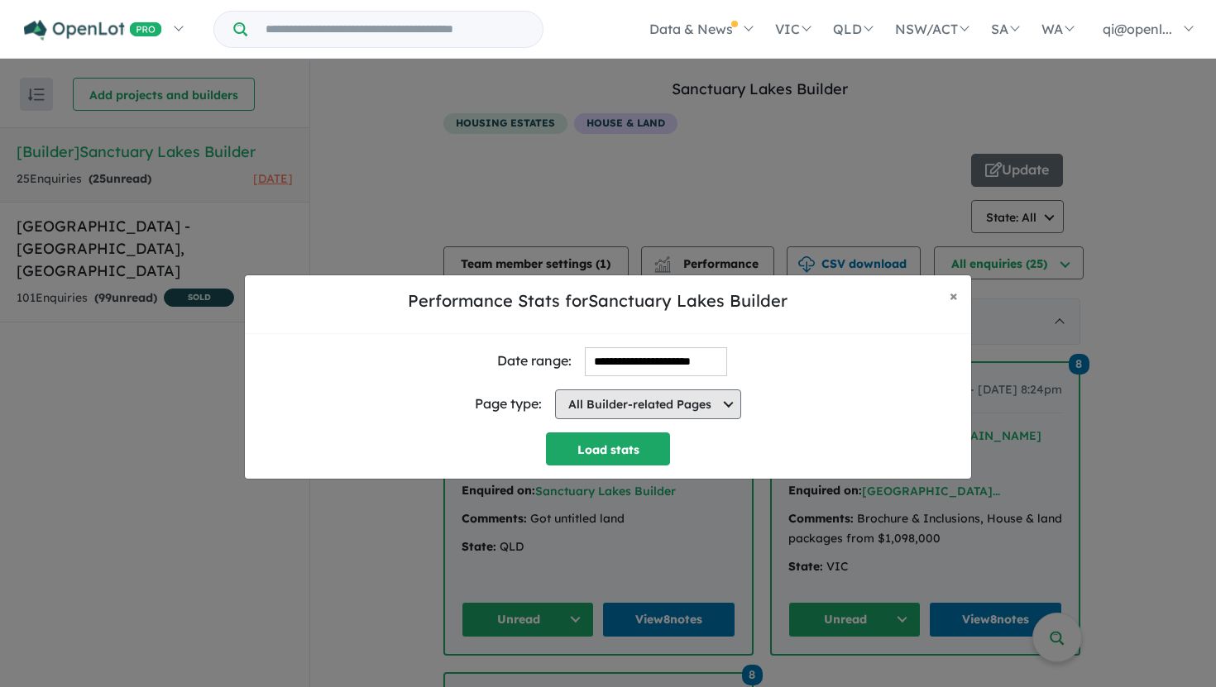
click at [599, 400] on button "All Builder-related Pages" at bounding box center [648, 405] width 186 height 30
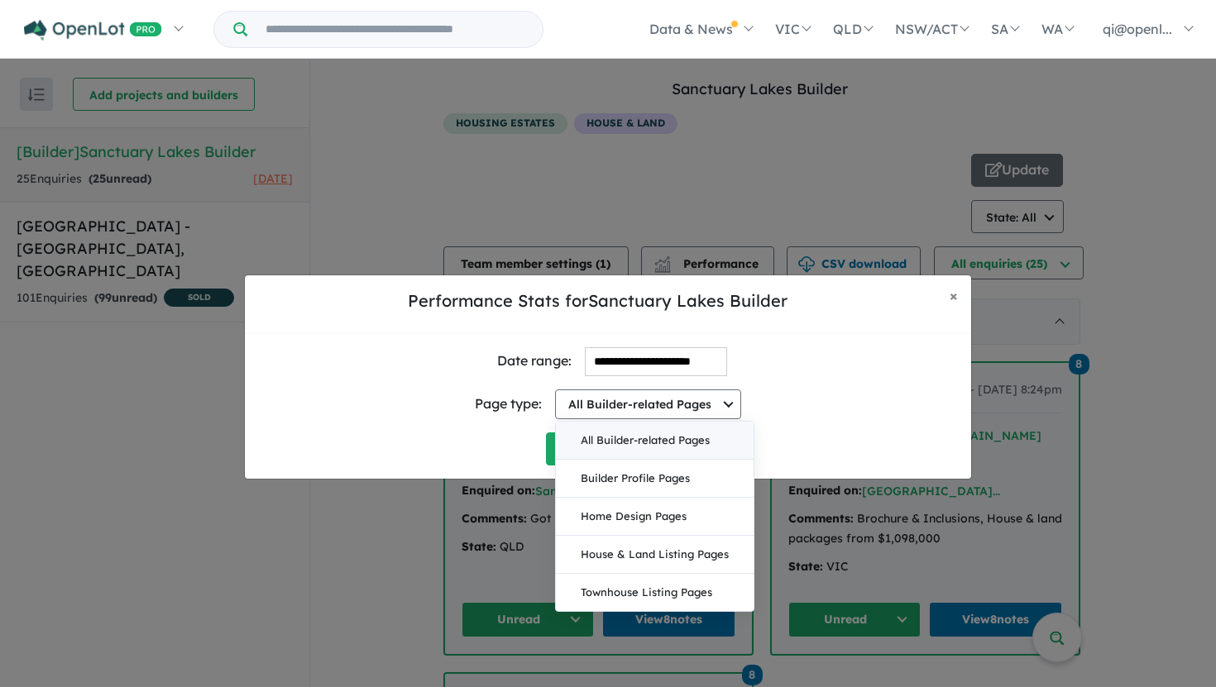
click at [476, 408] on div "Page type:" at bounding box center [508, 404] width 67 height 22
drag, startPoint x: 476, startPoint y: 408, endPoint x: 532, endPoint y: 408, distance: 56.2
click at [532, 408] on div "Page type:" at bounding box center [508, 404] width 67 height 22
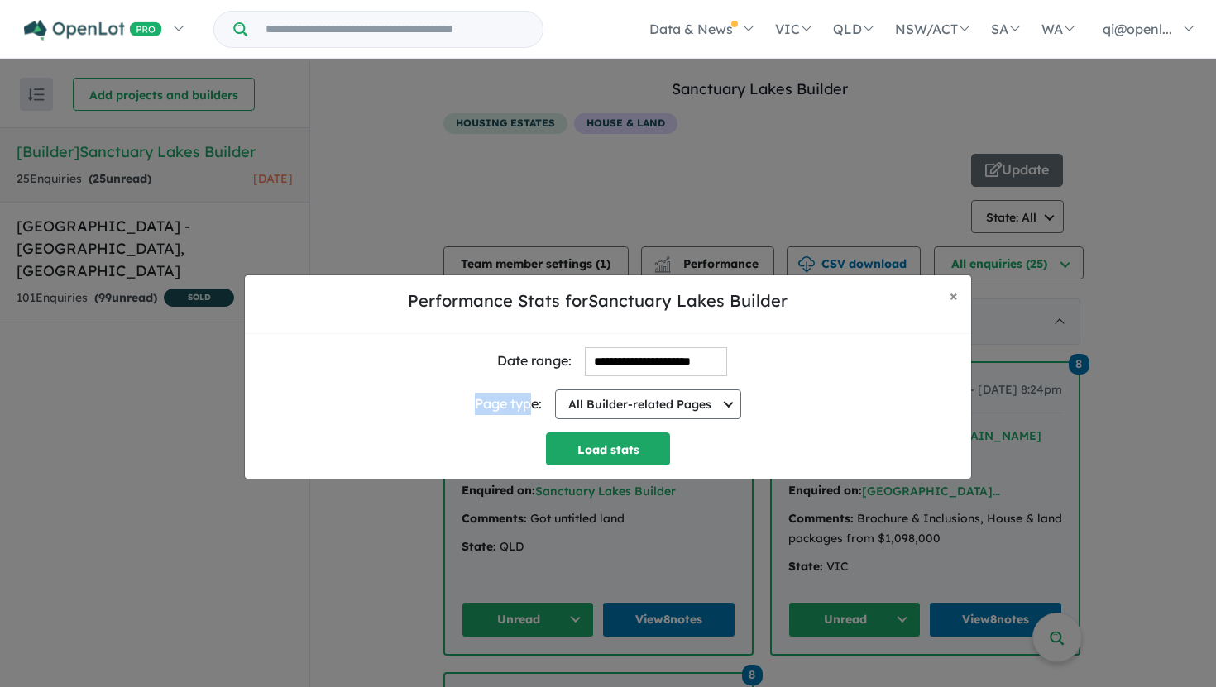
click at [485, 406] on div "Page type:" at bounding box center [508, 404] width 67 height 22
drag, startPoint x: 485, startPoint y: 406, endPoint x: 509, endPoint y: 406, distance: 24.0
click at [509, 406] on div "Page type:" at bounding box center [508, 404] width 67 height 22
click at [647, 407] on button "All Builder-related Pages" at bounding box center [648, 405] width 186 height 30
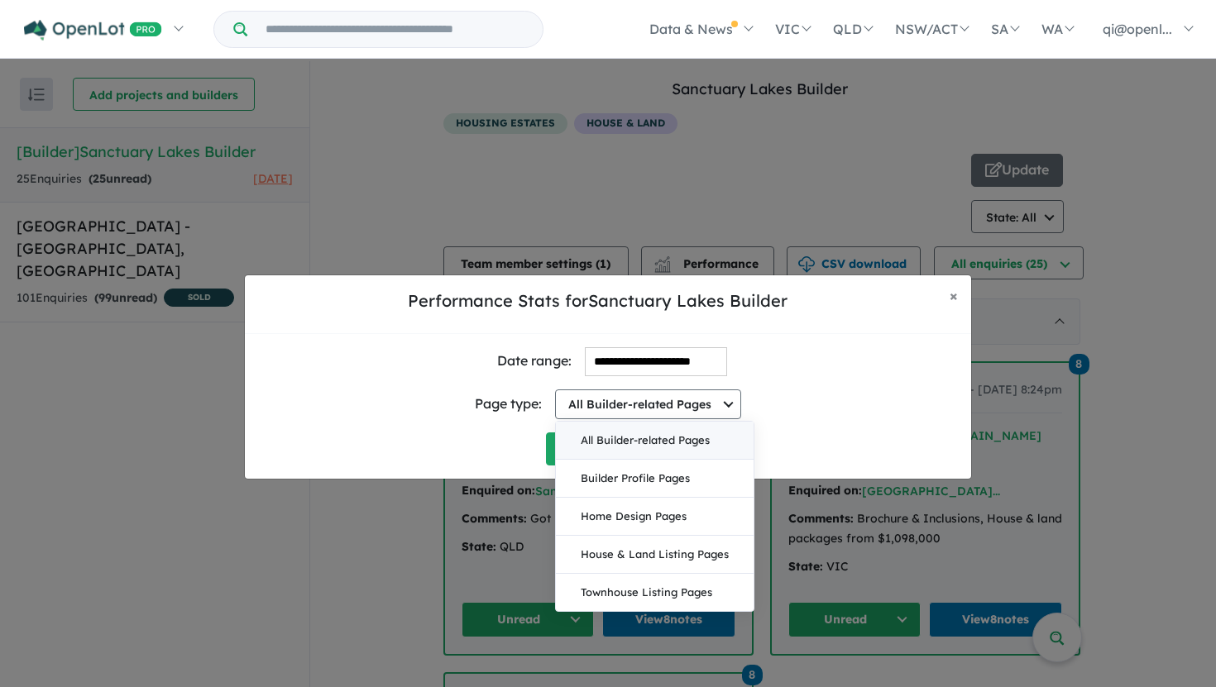
click at [801, 385] on div "Page type: All Builder-related Pages All Builder-related Pages Builder Profile …" at bounding box center [608, 404] width 700 height 56
